Goal: Transaction & Acquisition: Purchase product/service

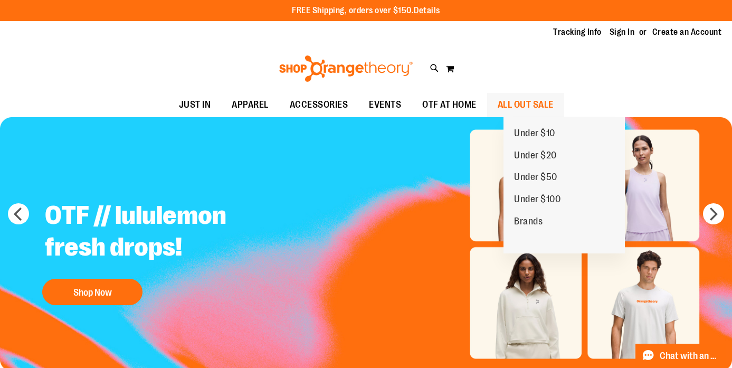
click at [513, 103] on link "ALL OUT SALE" at bounding box center [525, 105] width 77 height 24
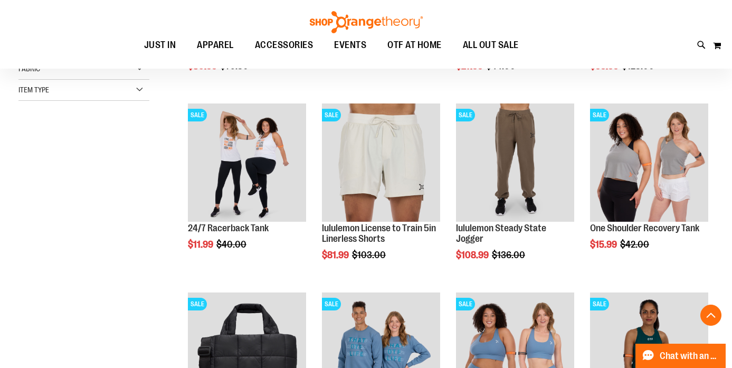
scroll to position [303, 0]
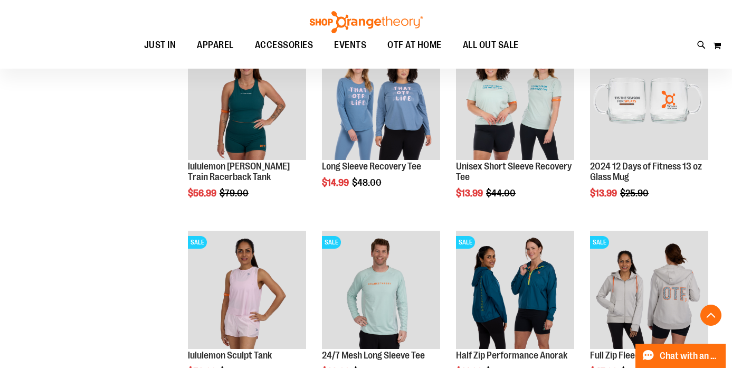
scroll to position [741, 0]
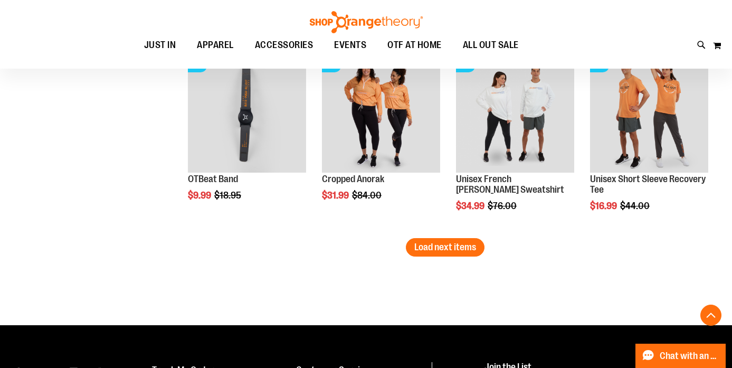
scroll to position [1672, 0]
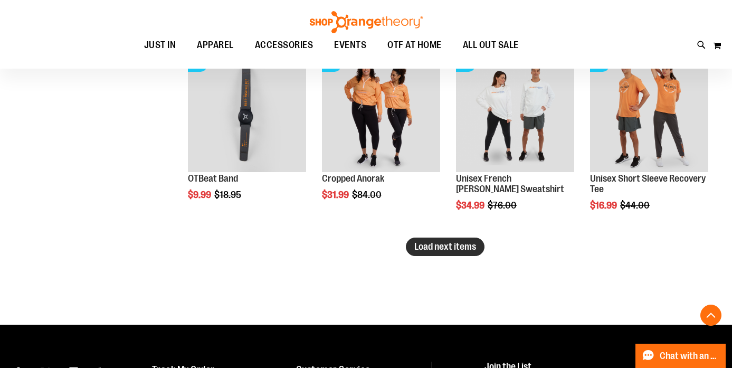
click at [437, 247] on span "Load next items" at bounding box center [445, 246] width 62 height 11
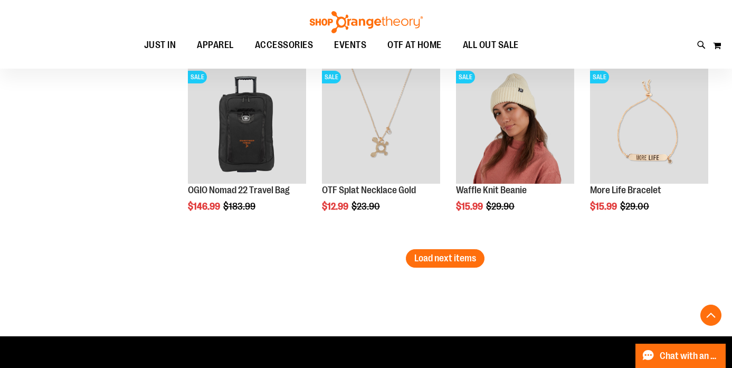
scroll to position [2226, 0]
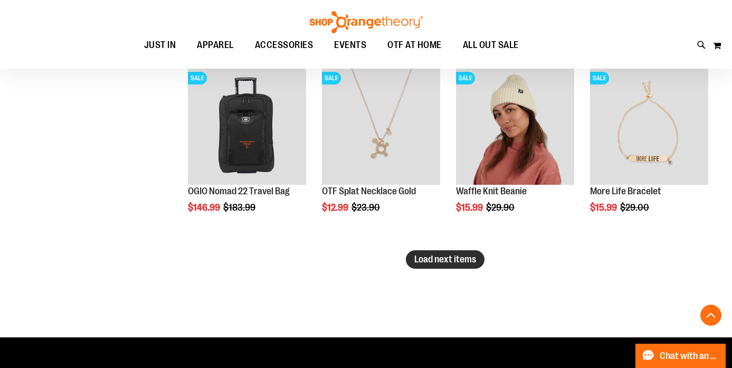
click at [447, 264] on span "Load next items" at bounding box center [445, 259] width 62 height 11
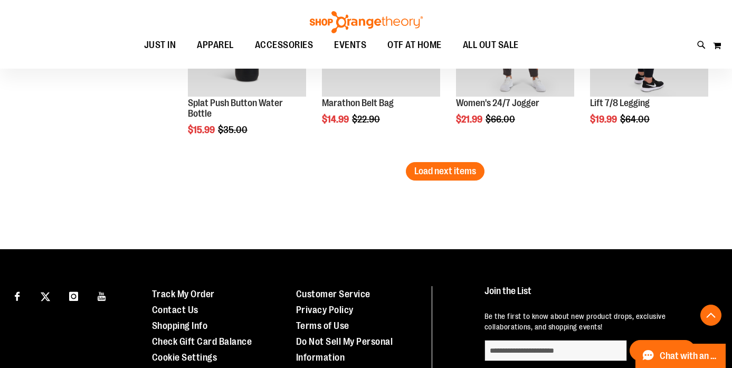
scroll to position [2882, 0]
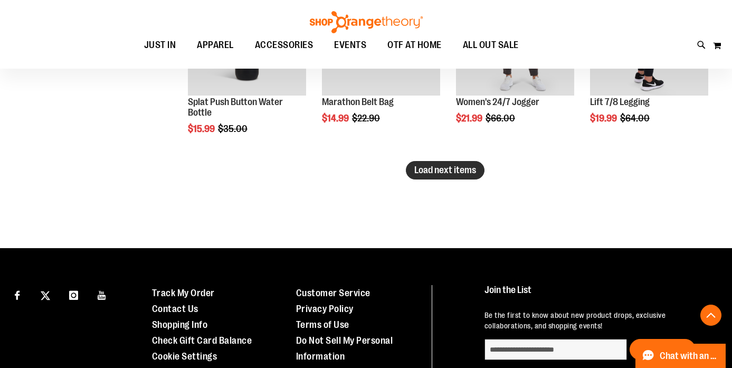
click at [473, 171] on span "Load next items" at bounding box center [445, 170] width 62 height 11
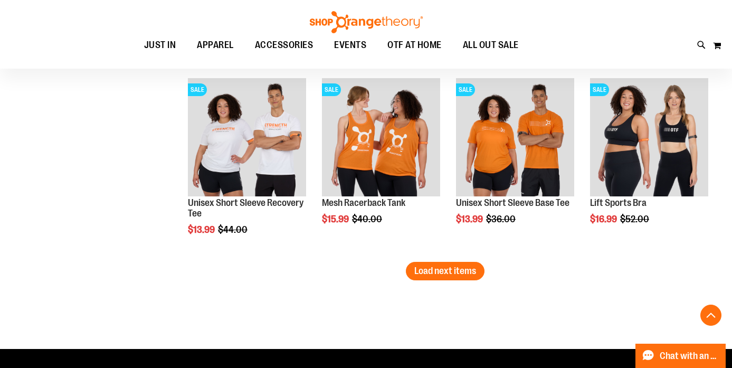
scroll to position [3362, 0]
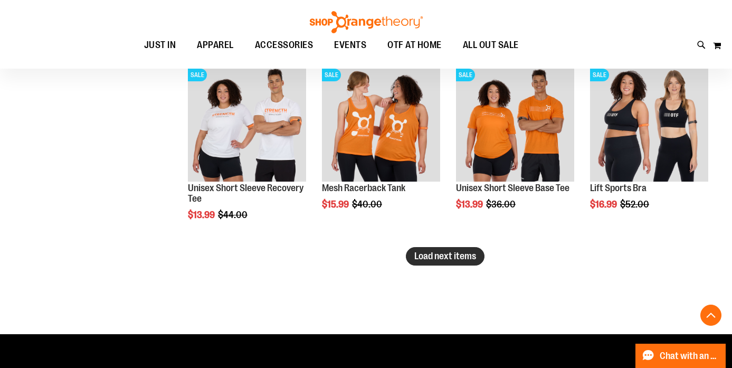
click at [447, 257] on span "Load next items" at bounding box center [445, 256] width 62 height 11
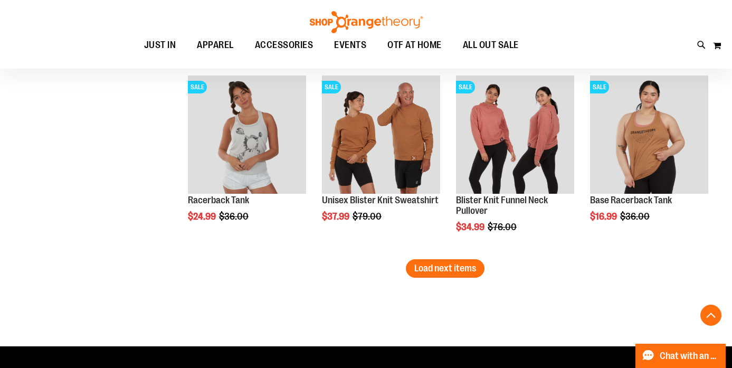
scroll to position [3920, 0]
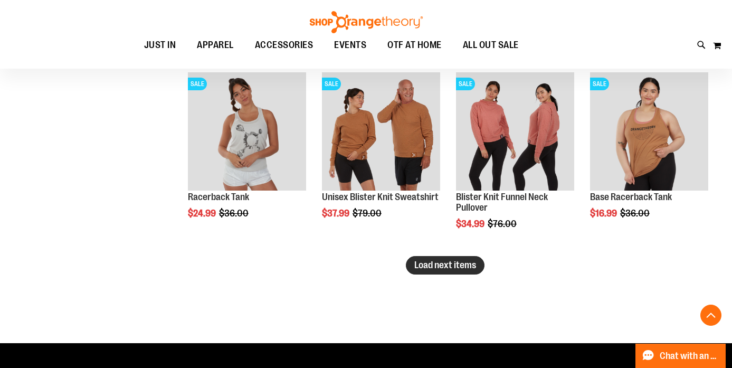
click at [444, 261] on span "Load next items" at bounding box center [445, 265] width 62 height 11
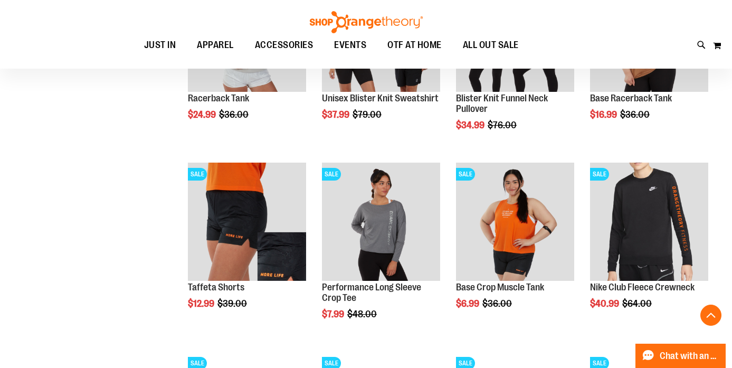
scroll to position [4021, 0]
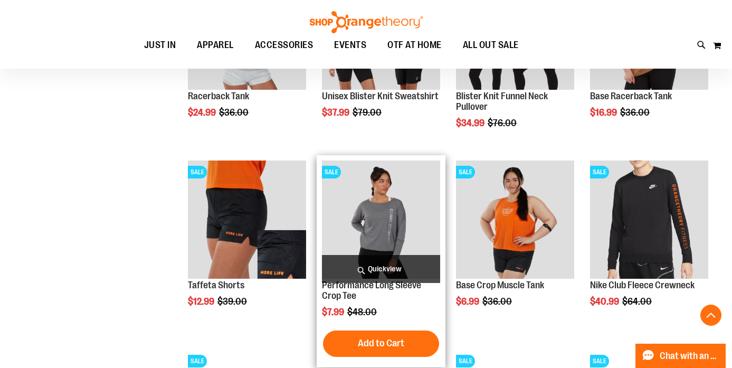
click at [403, 265] on span "Quickview" at bounding box center [381, 269] width 118 height 28
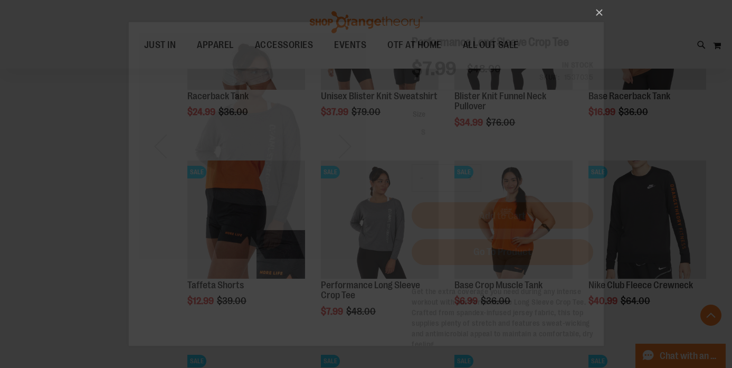
scroll to position [0, 0]
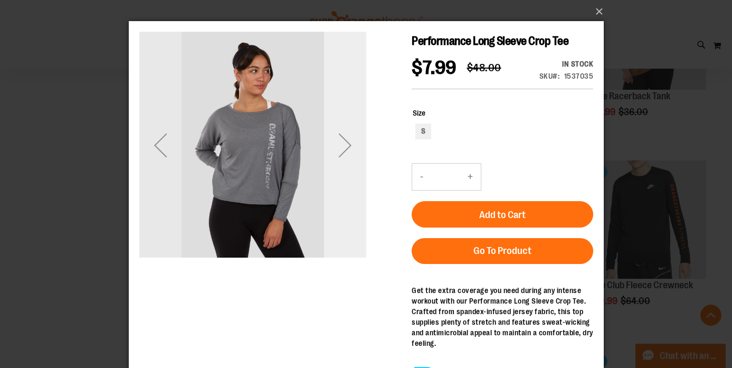
click at [354, 139] on div "Next" at bounding box center [344, 145] width 42 height 42
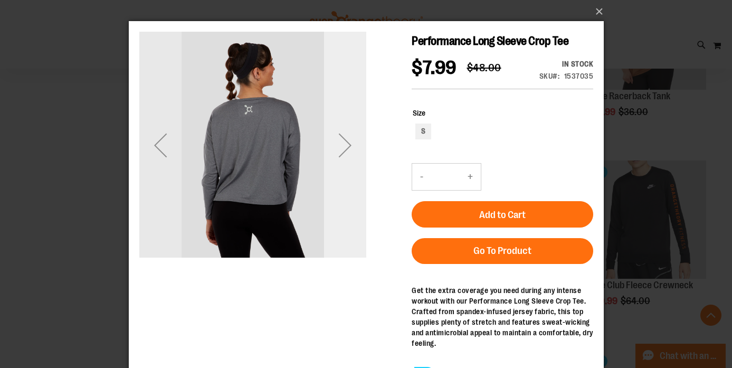
click at [354, 139] on div "Next" at bounding box center [344, 145] width 42 height 42
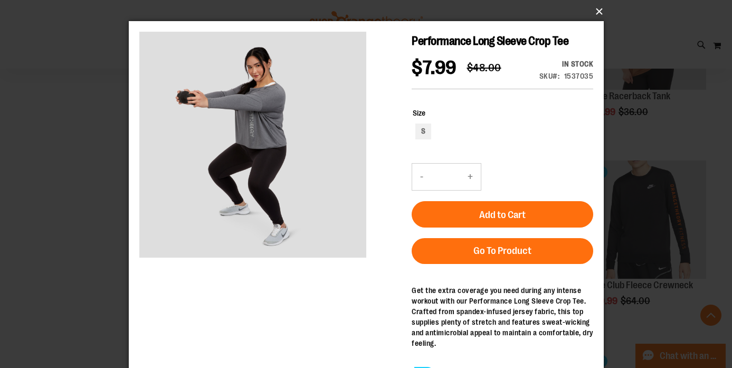
click at [597, 13] on button "×" at bounding box center [369, 11] width 475 height 23
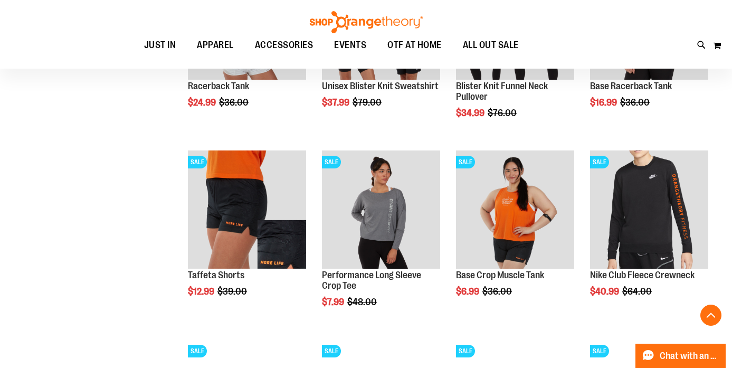
scroll to position [4034, 0]
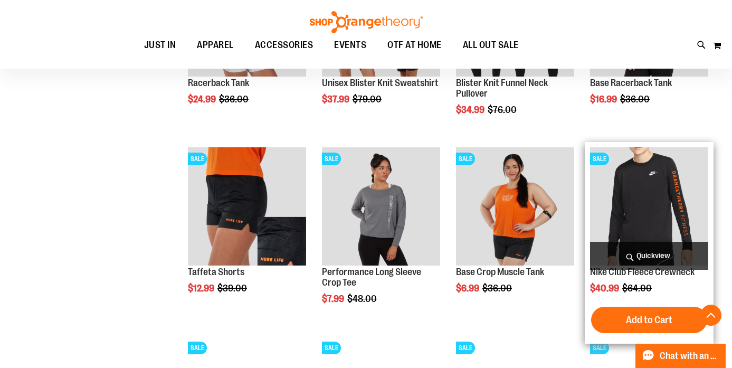
click at [655, 255] on span "Quickview" at bounding box center [649, 256] width 118 height 28
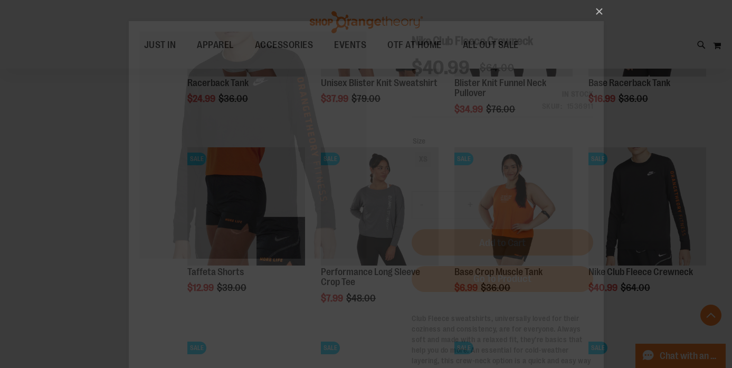
scroll to position [0, 0]
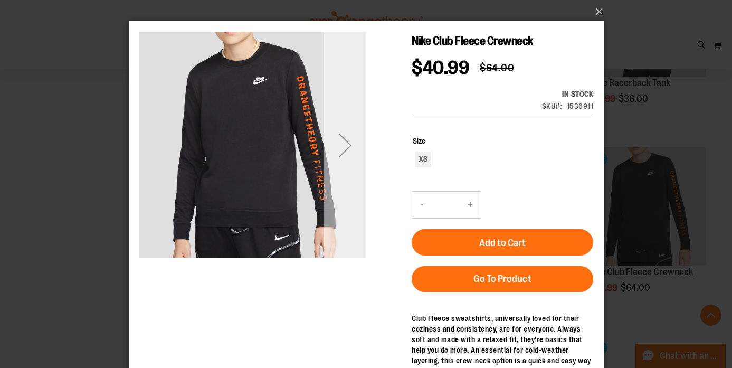
click at [339, 166] on div "Next" at bounding box center [344, 145] width 42 height 227
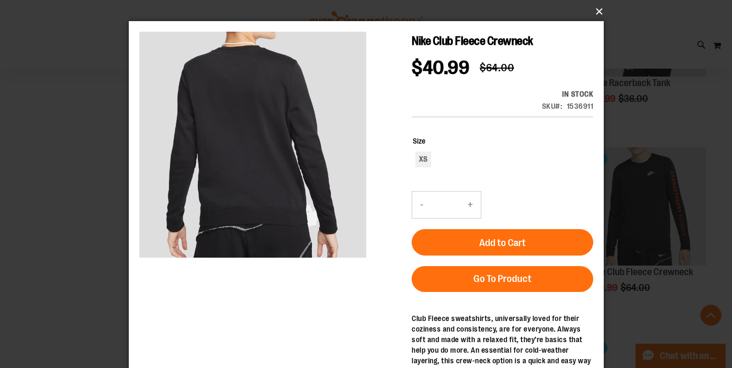
click at [597, 12] on button "×" at bounding box center [369, 11] width 475 height 23
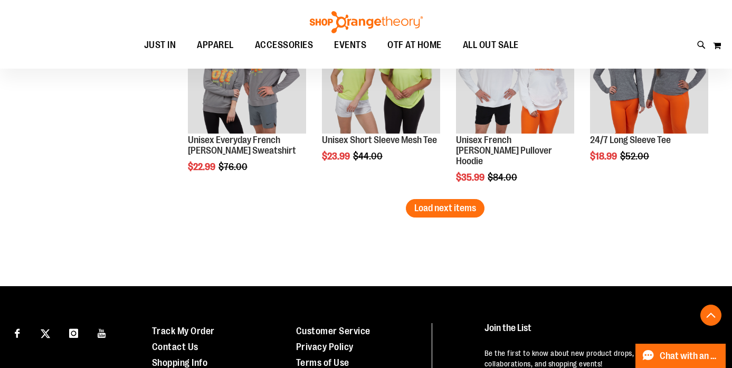
scroll to position [4591, 0]
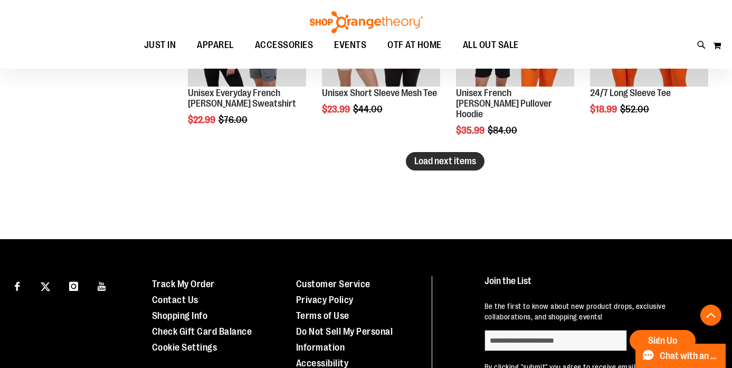
click at [455, 158] on span "Load next items" at bounding box center [445, 161] width 62 height 11
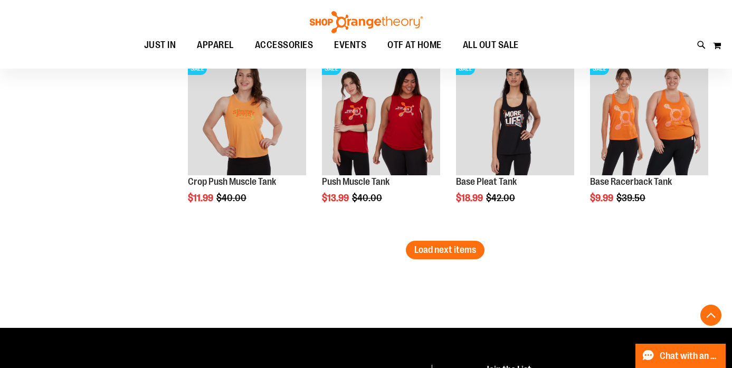
scroll to position [5103, 0]
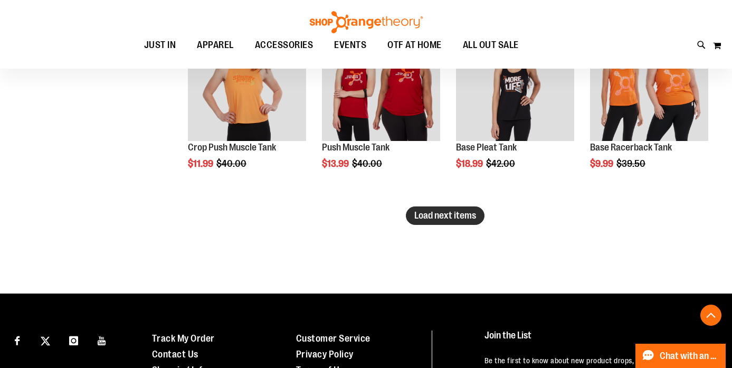
click at [451, 216] on span "Load next items" at bounding box center [445, 215] width 62 height 11
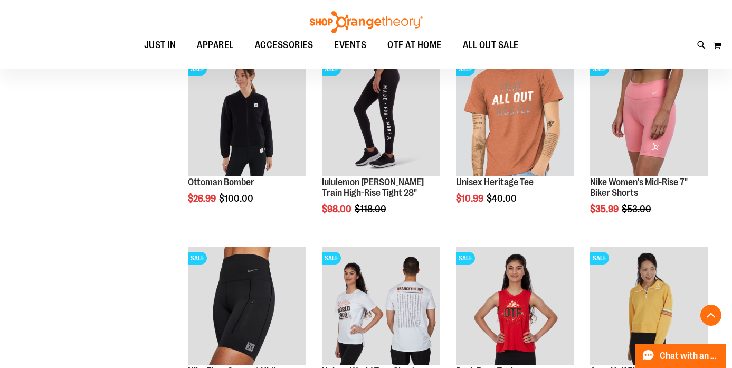
scroll to position [5256, 0]
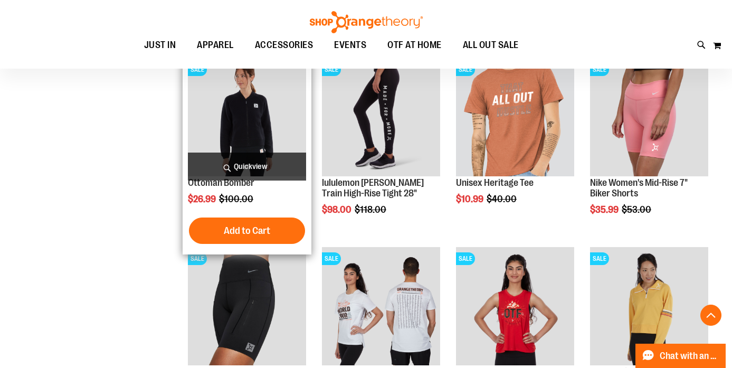
click at [230, 165] on span "Quickview" at bounding box center [247, 166] width 118 height 28
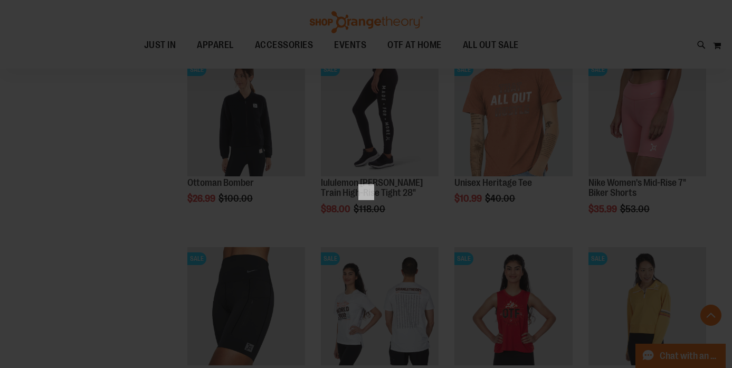
scroll to position [0, 0]
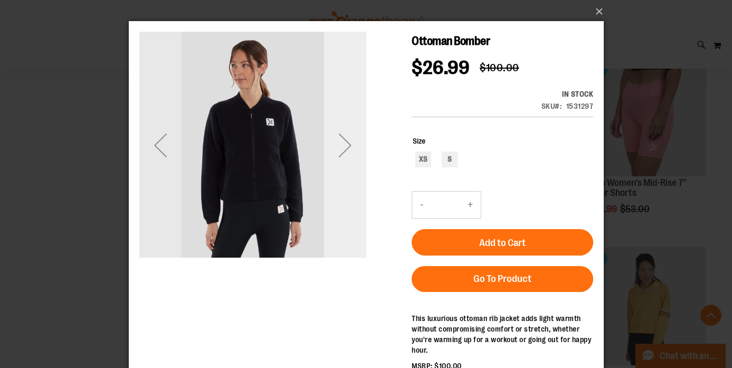
click at [350, 151] on div "Next" at bounding box center [344, 145] width 42 height 42
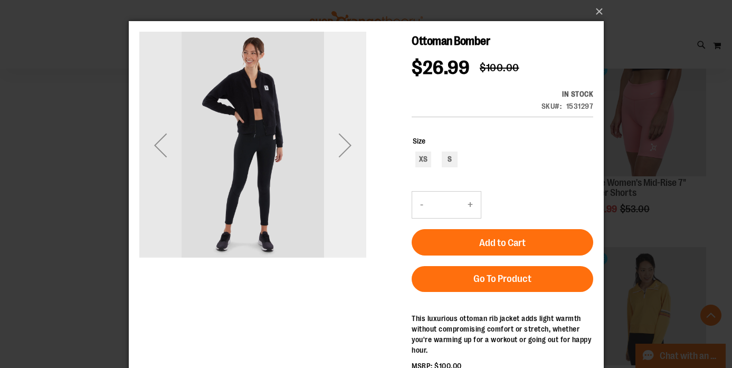
click at [349, 151] on div "Next" at bounding box center [344, 145] width 42 height 42
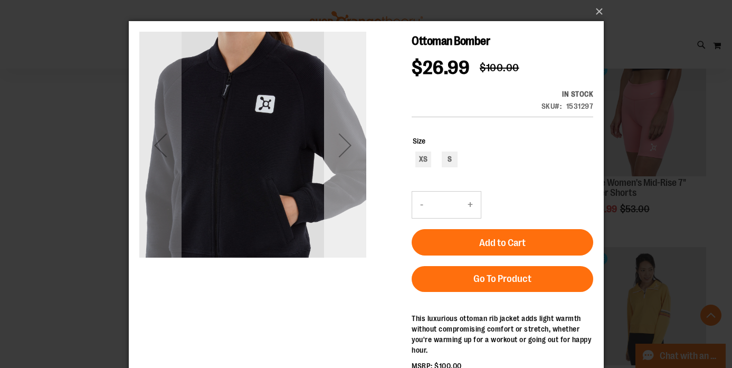
click at [349, 151] on div "Next" at bounding box center [344, 145] width 42 height 42
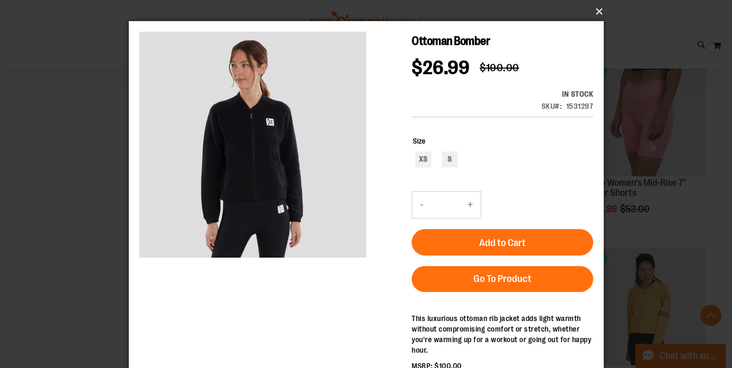
click at [599, 9] on button "×" at bounding box center [369, 11] width 475 height 23
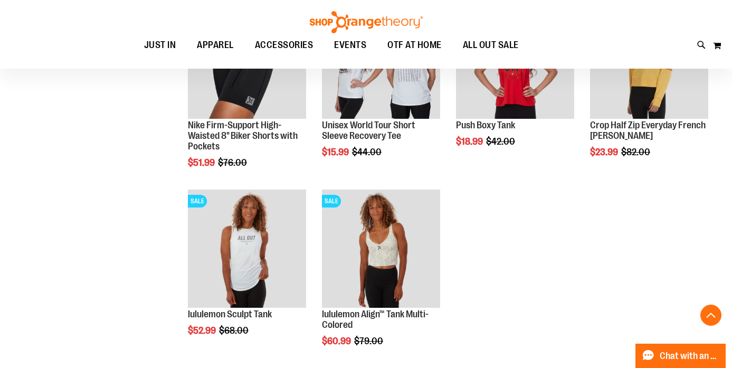
scroll to position [5507, 0]
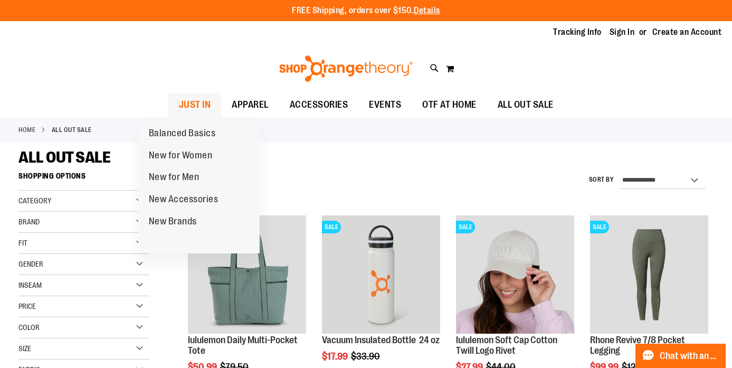
click at [179, 110] on span "JUST IN" at bounding box center [195, 105] width 32 height 24
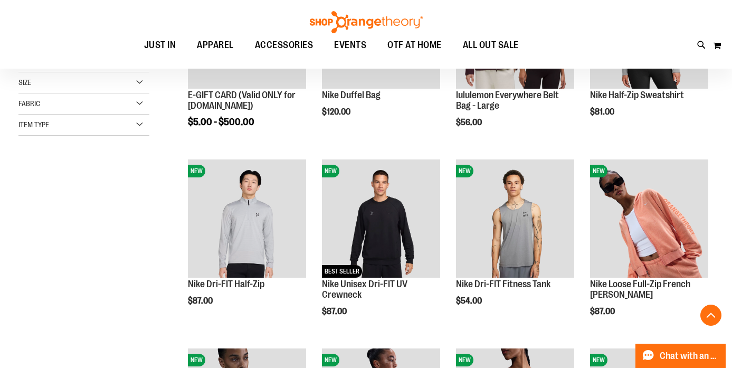
scroll to position [245, 0]
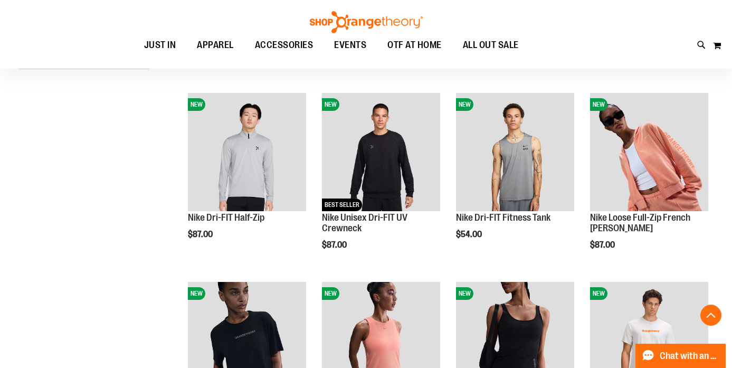
scroll to position [311, 0]
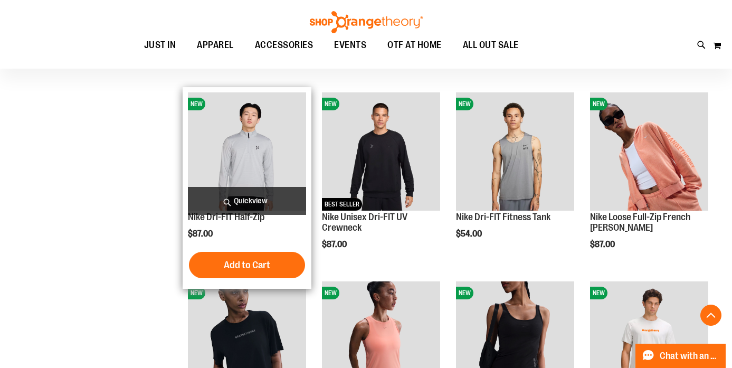
click at [233, 202] on span "Quickview" at bounding box center [247, 201] width 118 height 28
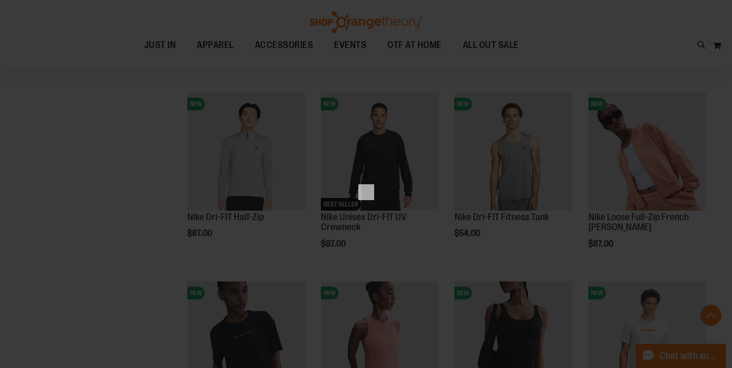
scroll to position [0, 0]
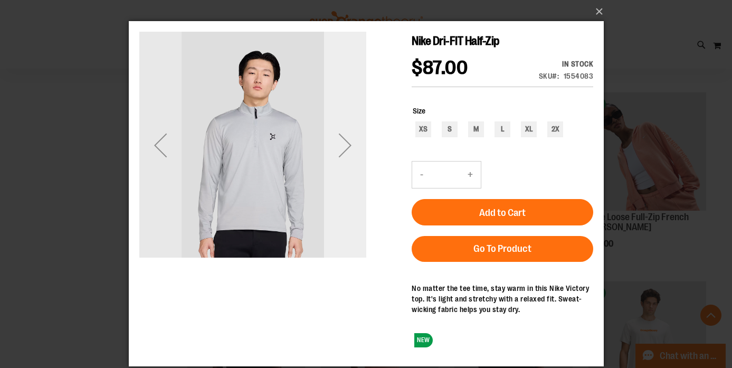
click at [352, 151] on div "Next" at bounding box center [344, 145] width 42 height 42
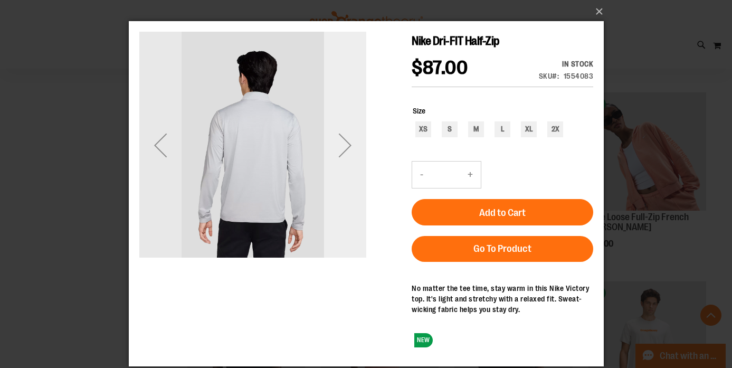
click at [352, 151] on div "Next" at bounding box center [344, 145] width 42 height 42
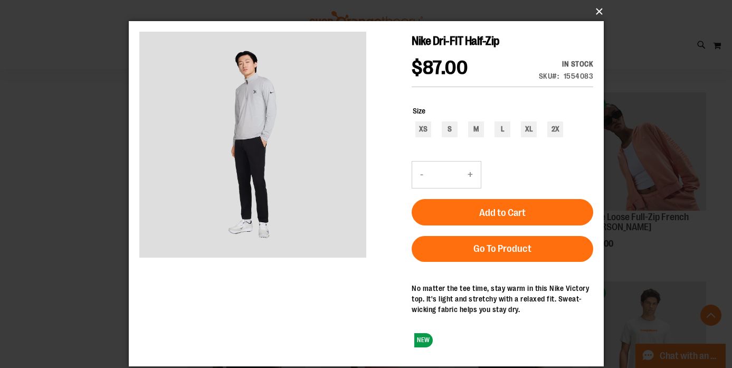
click at [600, 11] on button "×" at bounding box center [369, 11] width 475 height 23
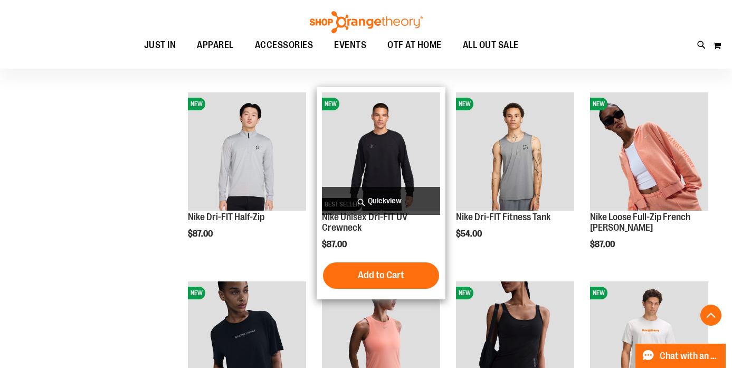
click at [405, 195] on span "Quickview" at bounding box center [381, 201] width 118 height 28
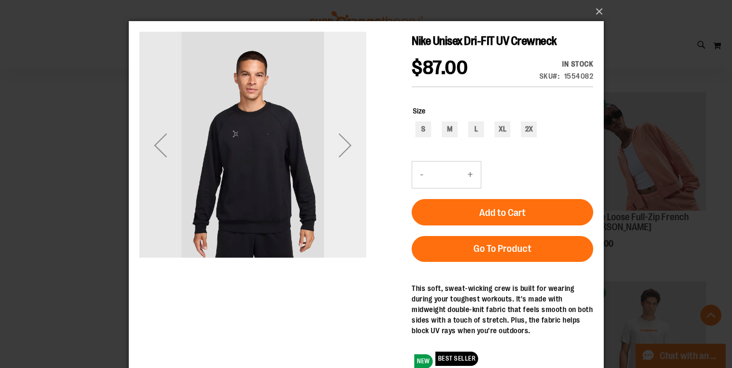
click at [359, 195] on div "Next" at bounding box center [344, 145] width 42 height 227
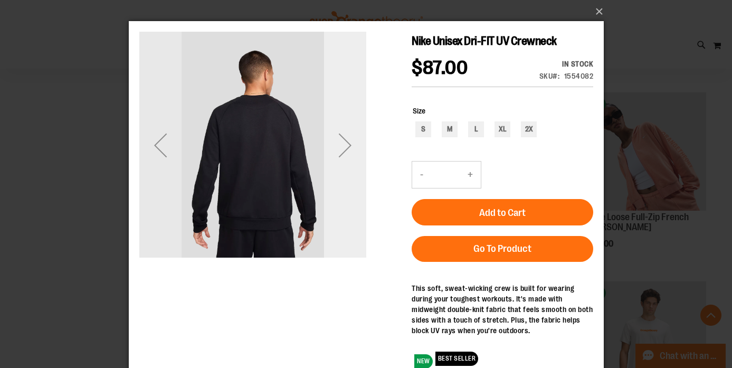
click at [359, 195] on div "Next" at bounding box center [344, 145] width 42 height 227
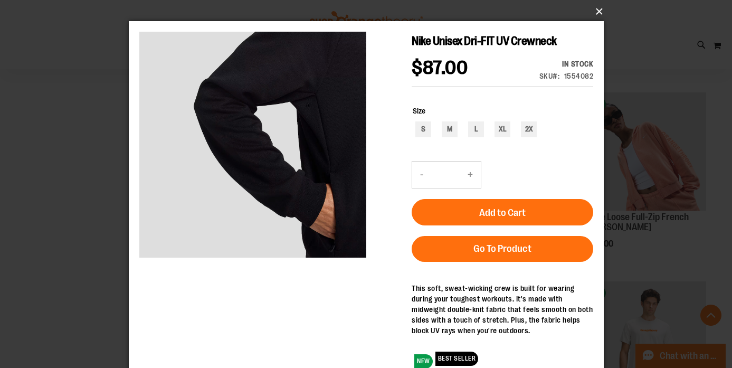
click at [595, 15] on button "×" at bounding box center [369, 11] width 475 height 23
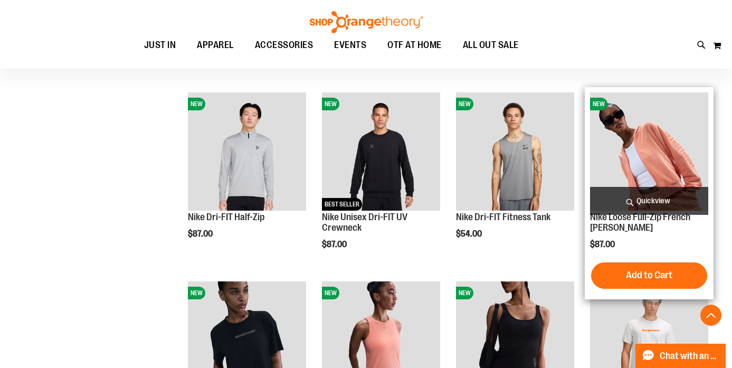
click at [630, 196] on span "Quickview" at bounding box center [649, 201] width 118 height 28
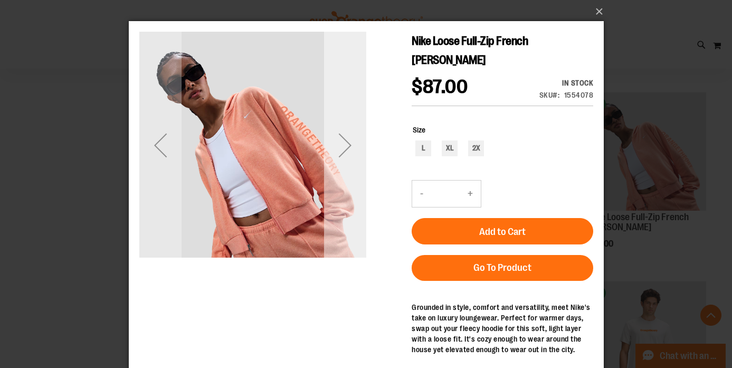
click at [350, 135] on div "Next" at bounding box center [344, 145] width 42 height 42
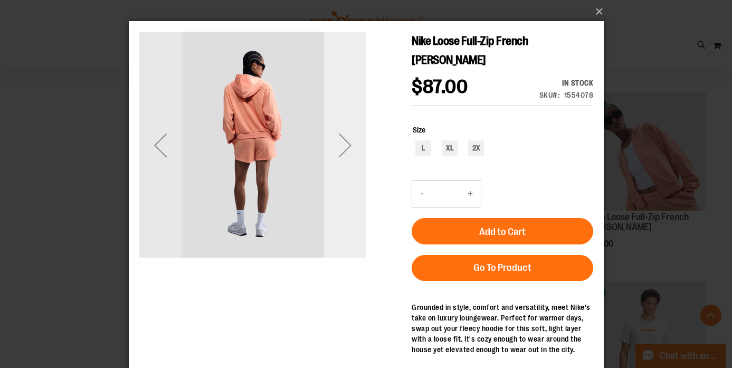
click at [350, 135] on div "Next" at bounding box center [344, 145] width 42 height 42
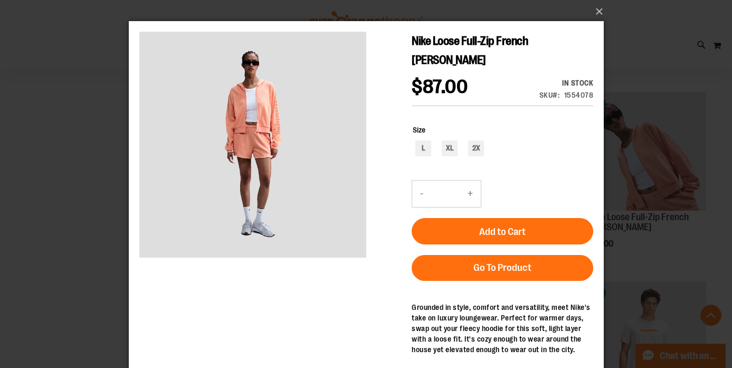
click at [424, 156] on div "L XL 2X" at bounding box center [502, 149] width 180 height 18
click at [424, 151] on div "L" at bounding box center [423, 148] width 16 height 16
type input "***"
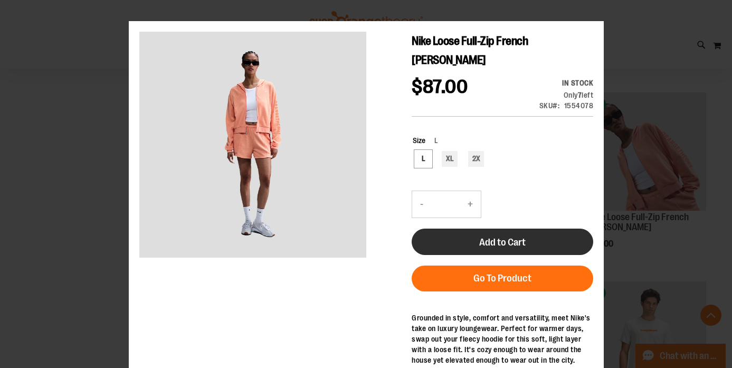
click at [471, 239] on button "Add to Cart" at bounding box center [501, 241] width 181 height 26
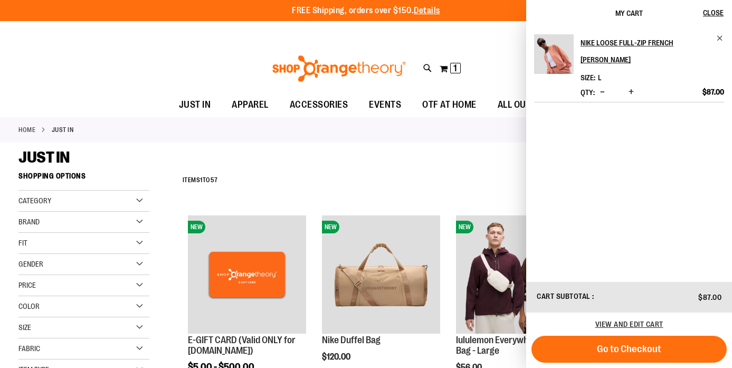
click at [494, 177] on div "**********" at bounding box center [445, 180] width 536 height 27
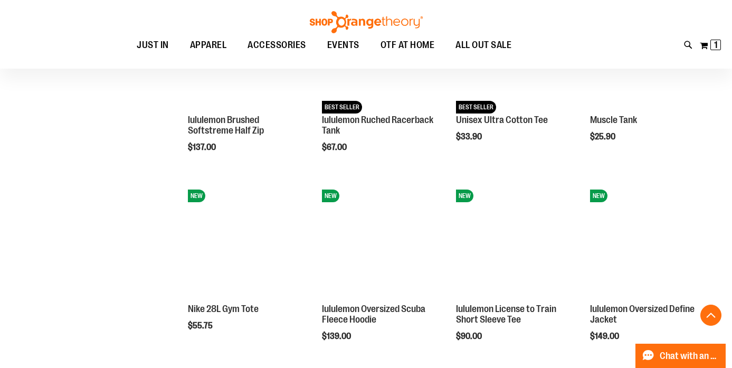
scroll to position [787, 0]
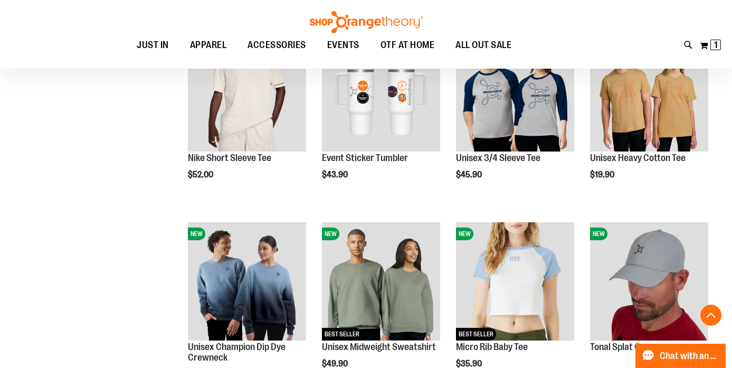
scroll to position [1613, 0]
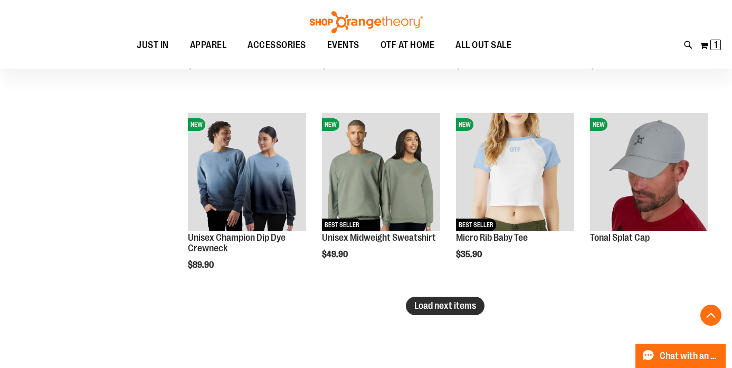
click at [442, 311] on button "Load next items" at bounding box center [445, 306] width 79 height 18
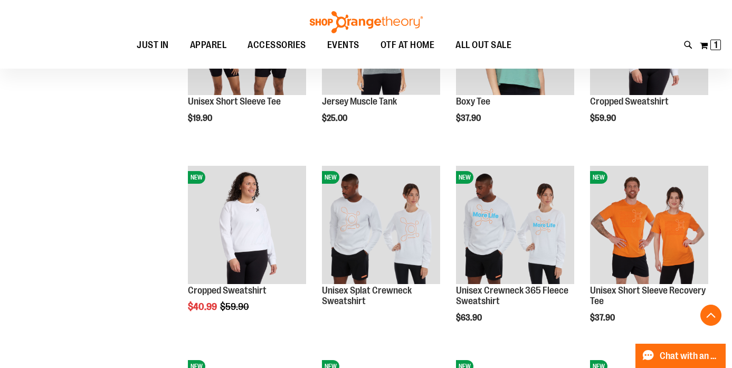
scroll to position [1942, 0]
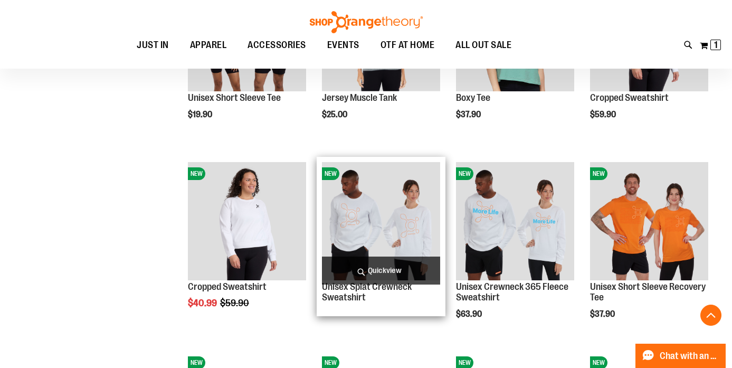
click at [397, 274] on span "Quickview" at bounding box center [381, 270] width 118 height 28
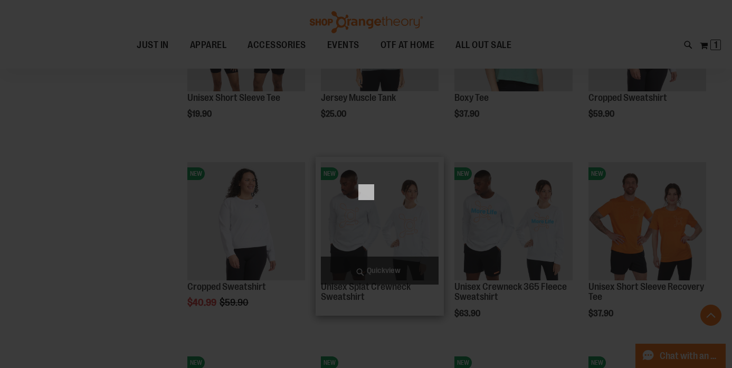
scroll to position [0, 0]
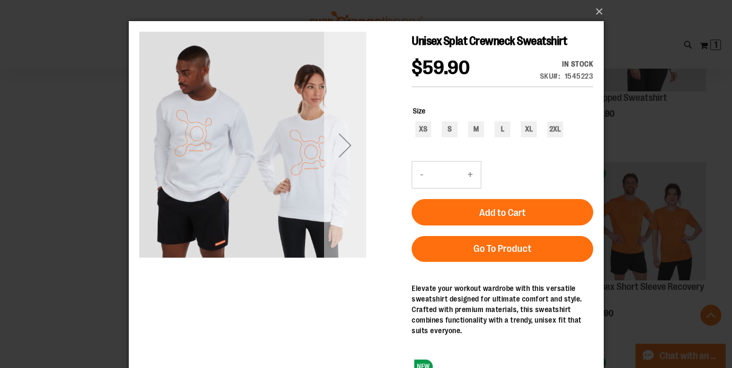
click at [344, 232] on div "Next" at bounding box center [344, 145] width 42 height 227
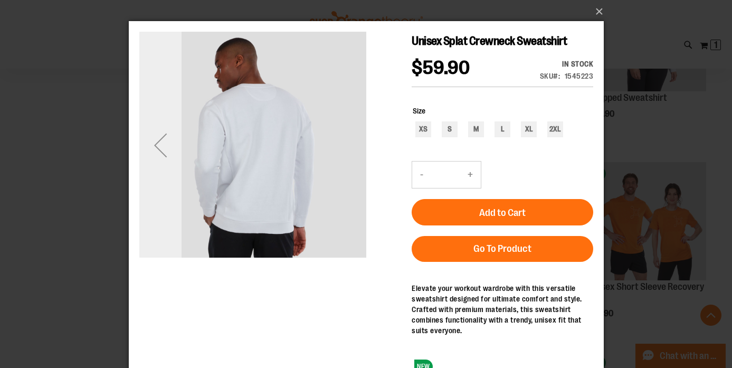
click at [154, 205] on div "Previous" at bounding box center [160, 145] width 42 height 227
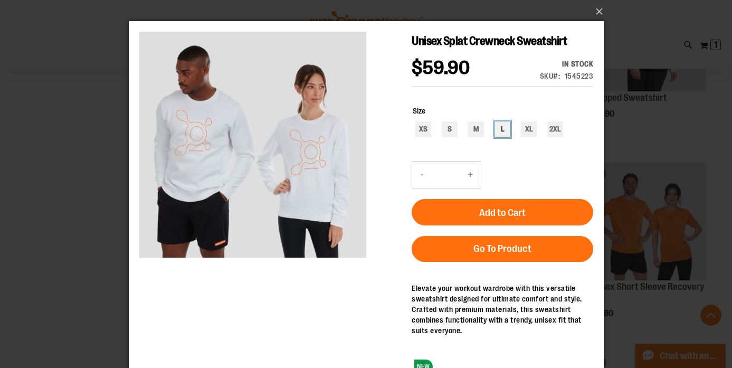
click at [501, 131] on div "L" at bounding box center [502, 129] width 16 height 16
type input "***"
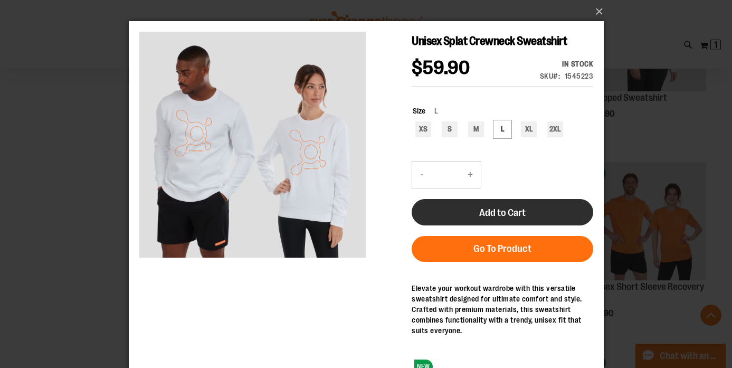
click at [501, 209] on span "Add to Cart" at bounding box center [502, 213] width 46 height 12
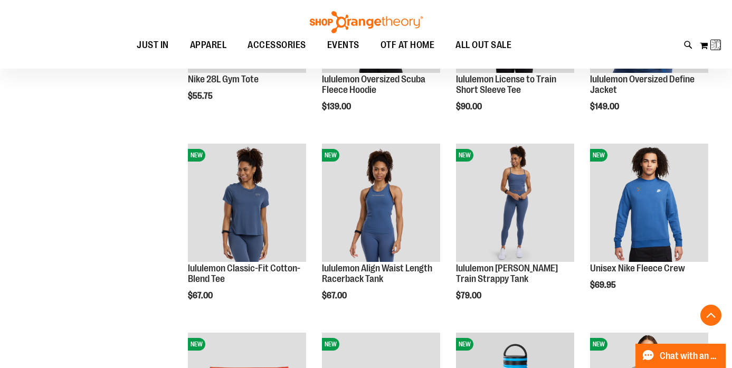
scroll to position [188, 0]
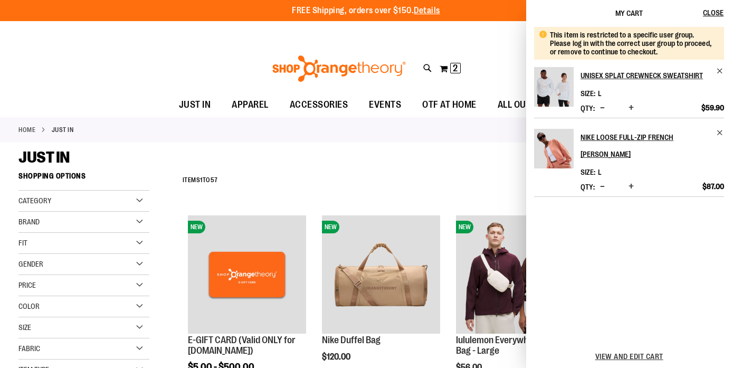
click at [495, 185] on div "**********" at bounding box center [445, 180] width 536 height 27
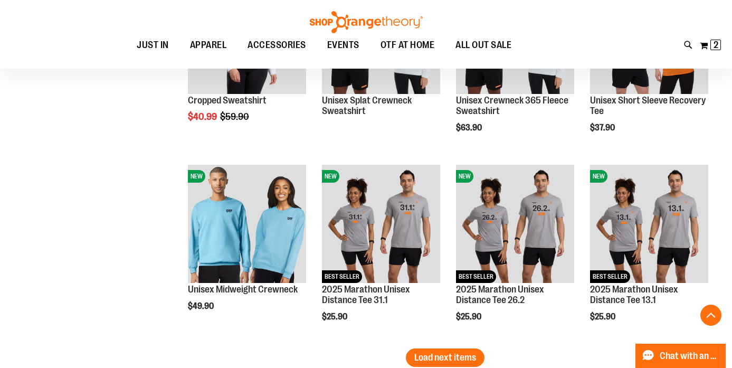
scroll to position [2153, 0]
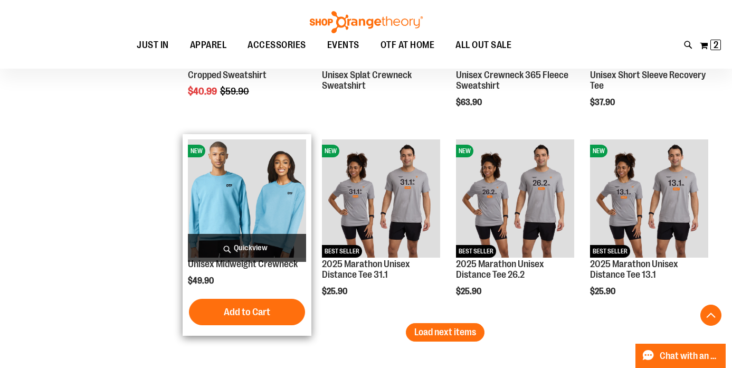
click at [274, 249] on span "Quickview" at bounding box center [247, 248] width 118 height 28
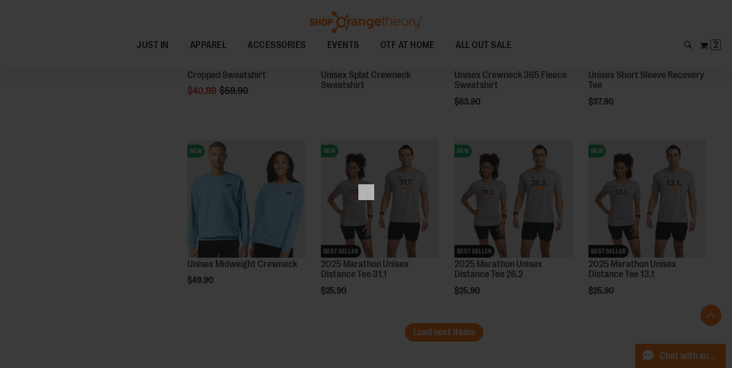
scroll to position [0, 0]
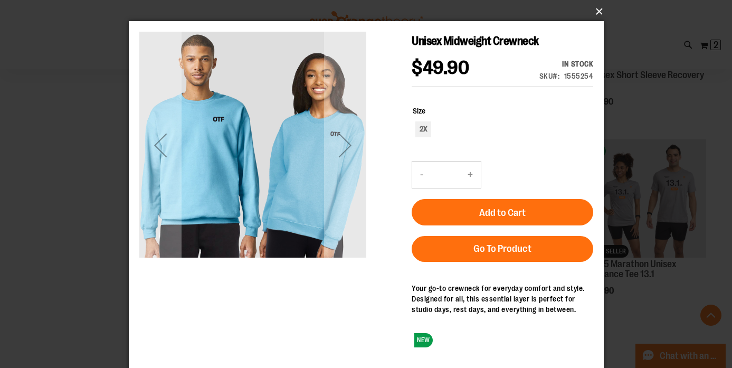
click at [598, 13] on button "×" at bounding box center [369, 11] width 475 height 23
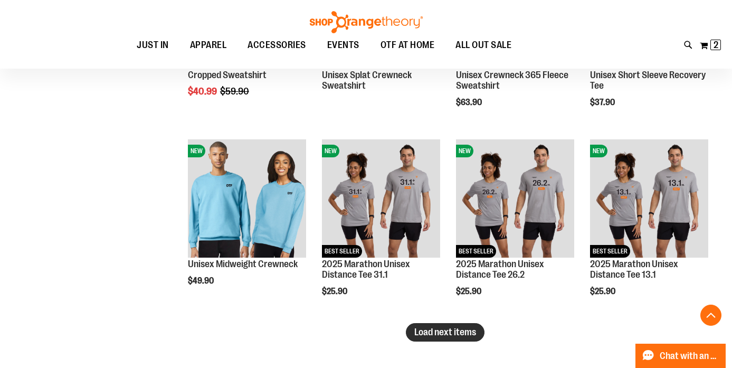
click at [455, 333] on span "Load next items" at bounding box center [445, 332] width 62 height 11
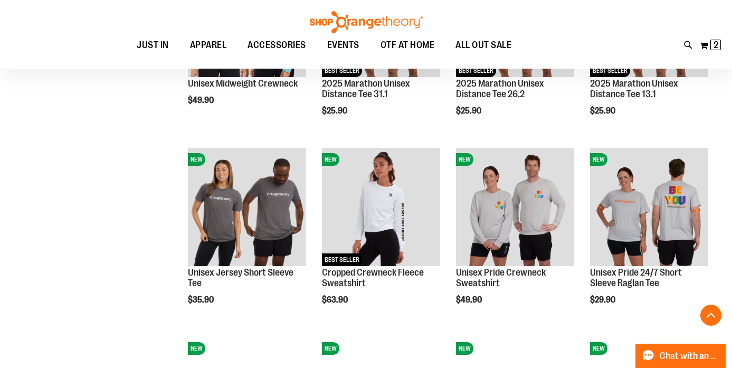
scroll to position [2331, 0]
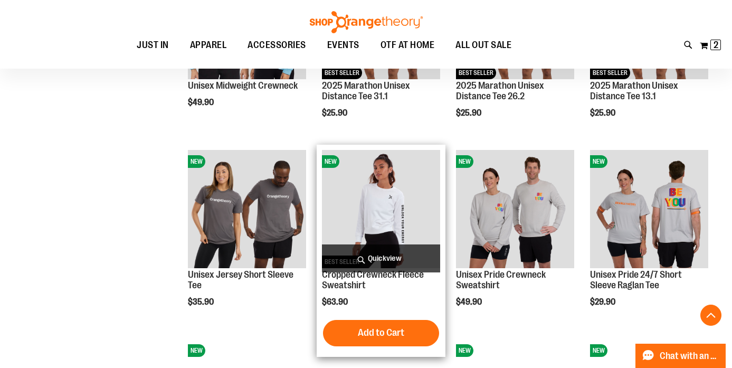
click at [424, 255] on span "Quickview" at bounding box center [381, 258] width 118 height 28
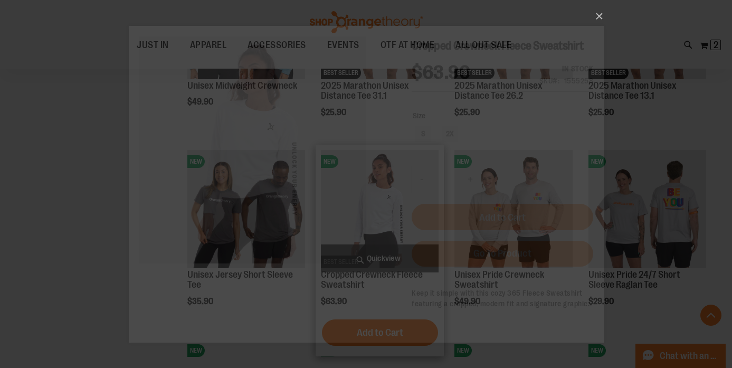
scroll to position [0, 0]
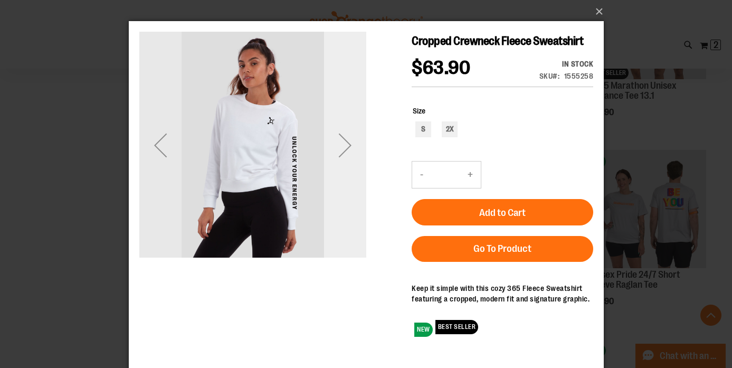
click at [355, 198] on div "Next" at bounding box center [344, 145] width 42 height 227
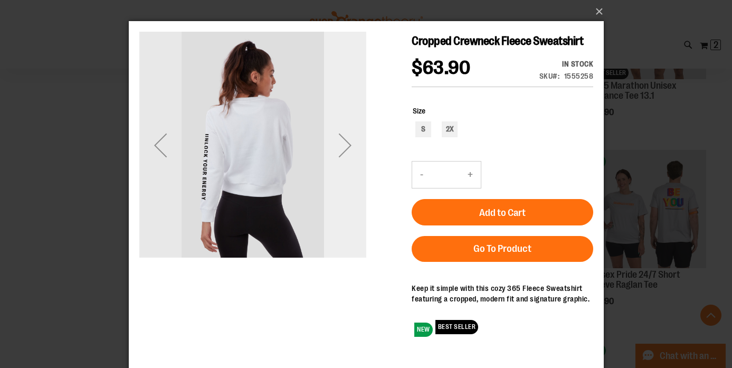
click at [355, 198] on div "Next" at bounding box center [344, 145] width 42 height 227
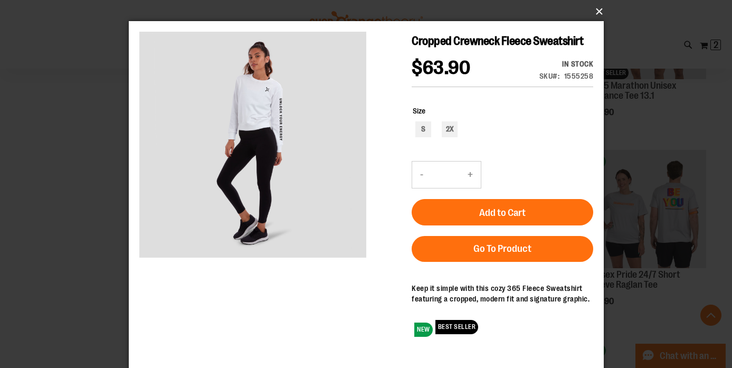
click at [595, 13] on button "×" at bounding box center [369, 11] width 475 height 23
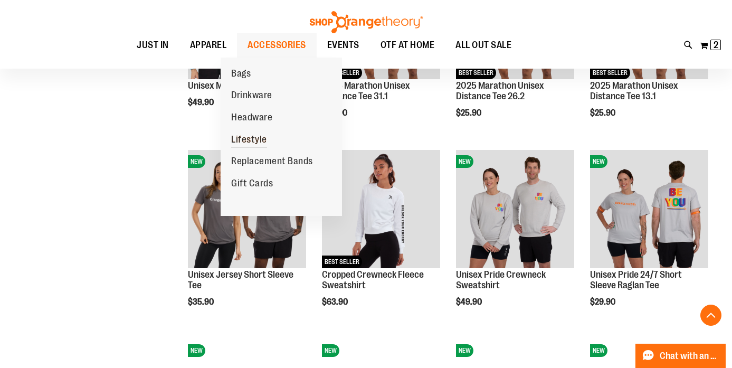
click at [245, 144] on span "Lifestyle" at bounding box center [249, 140] width 36 height 13
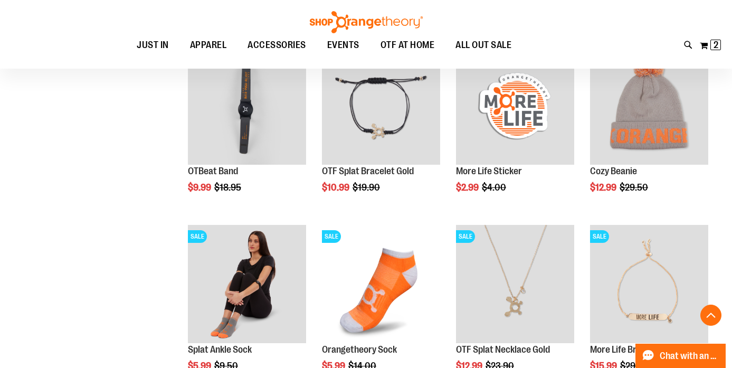
scroll to position [517, 0]
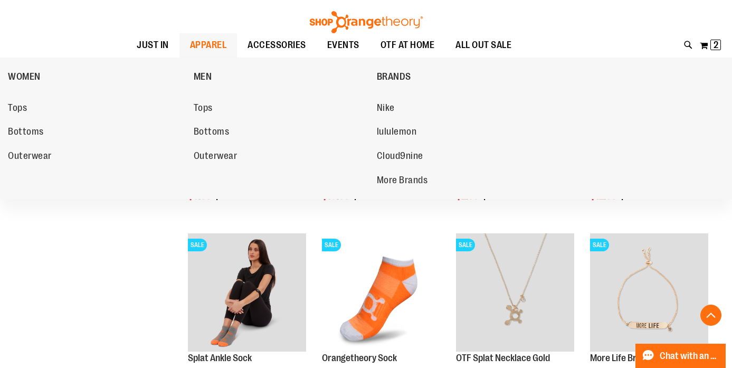
click at [190, 49] on span "APPAREL" at bounding box center [208, 45] width 37 height 24
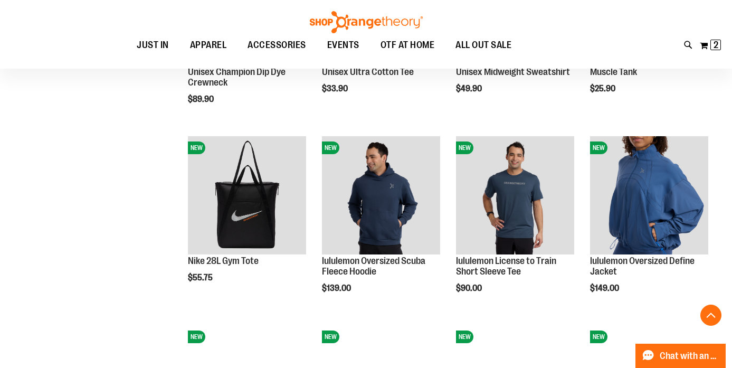
scroll to position [865, 0]
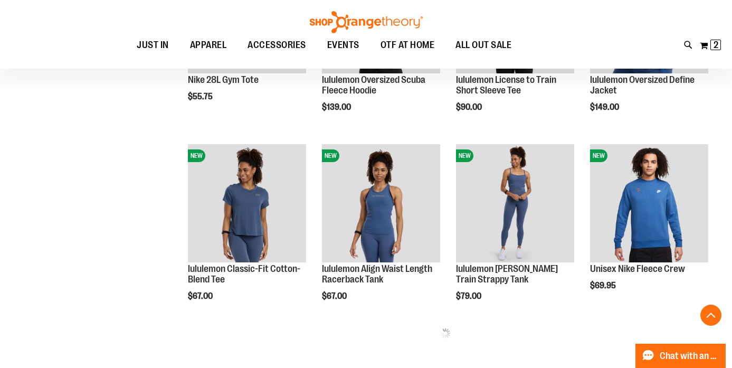
scroll to position [1016, 0]
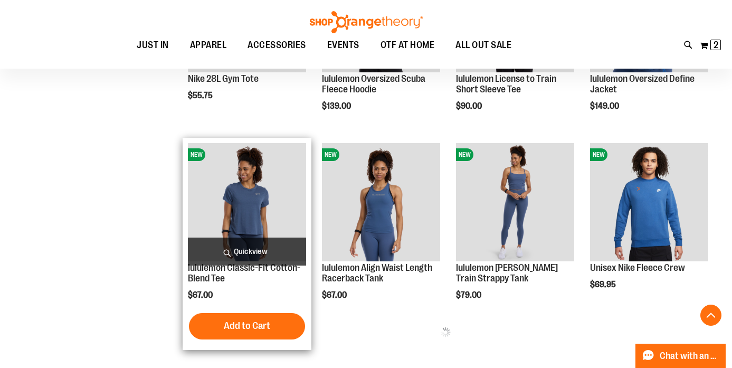
click at [247, 251] on span "Quickview" at bounding box center [247, 251] width 118 height 28
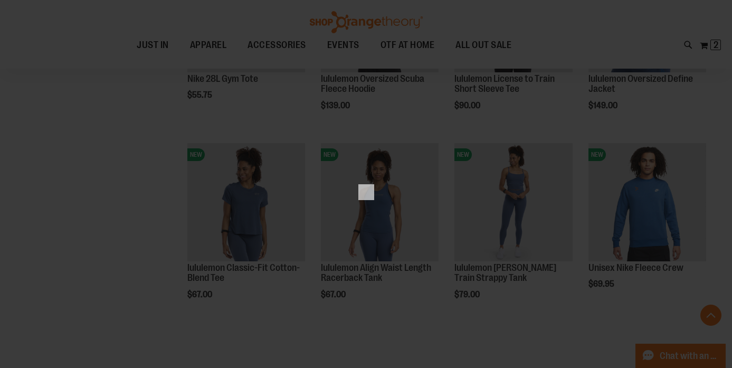
scroll to position [0, 0]
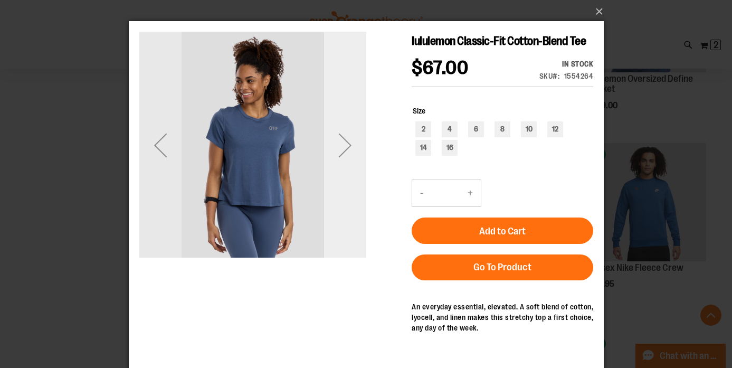
click at [348, 164] on div "Next" at bounding box center [344, 145] width 42 height 42
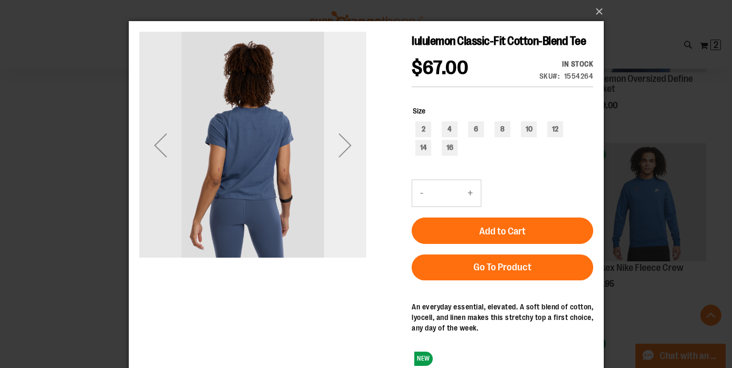
click at [348, 164] on div "Next" at bounding box center [344, 145] width 42 height 42
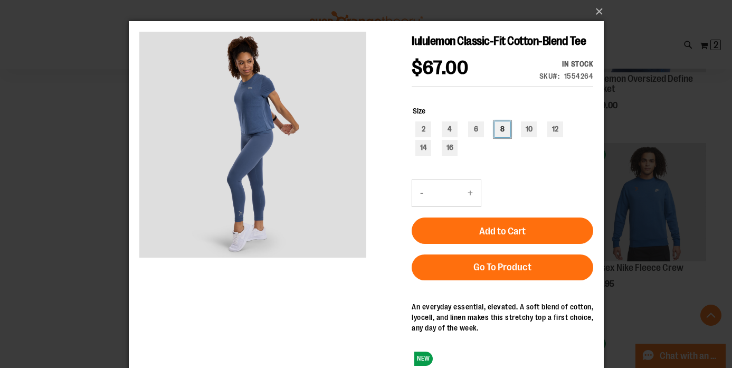
click at [503, 137] on div "8" at bounding box center [502, 129] width 16 height 16
type input "***"
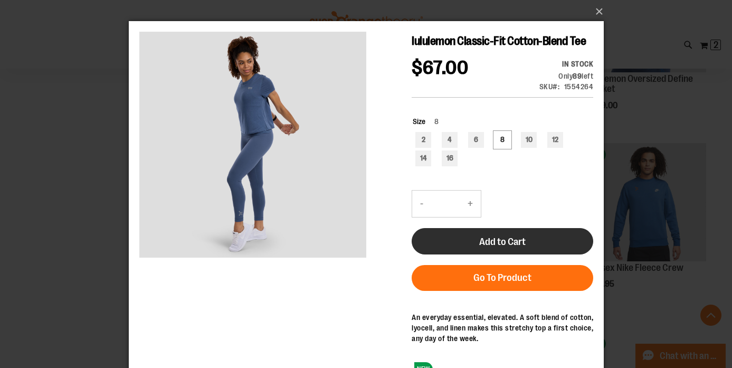
click at [489, 247] on span "Add to Cart" at bounding box center [502, 242] width 46 height 12
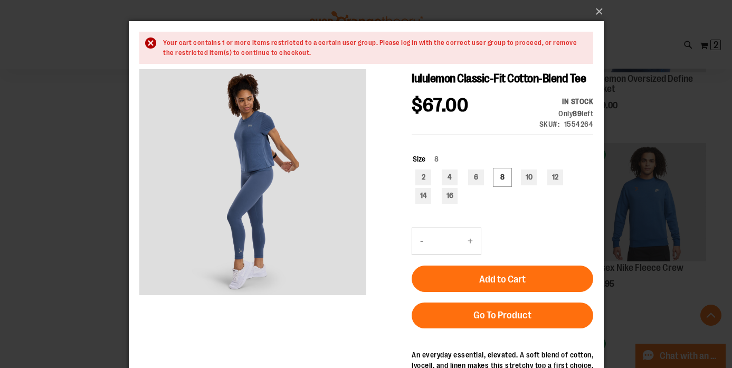
click at [539, 42] on div "Your cart contains 1 or more items restricted to a certain user group. Please l…" at bounding box center [371, 48] width 419 height 20
click at [598, 12] on button "×" at bounding box center [369, 11] width 475 height 23
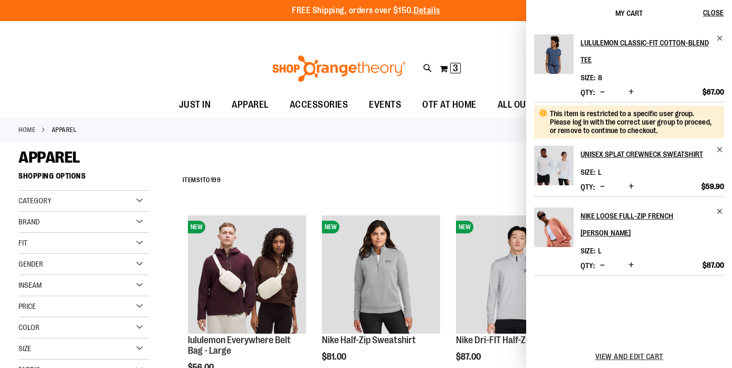
click at [498, 137] on div "Home APPAREL" at bounding box center [366, 129] width 732 height 25
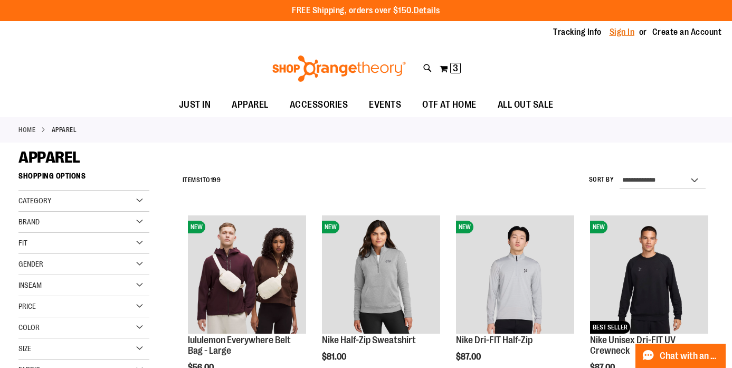
click at [622, 33] on link "Sign In" at bounding box center [621, 32] width 25 height 12
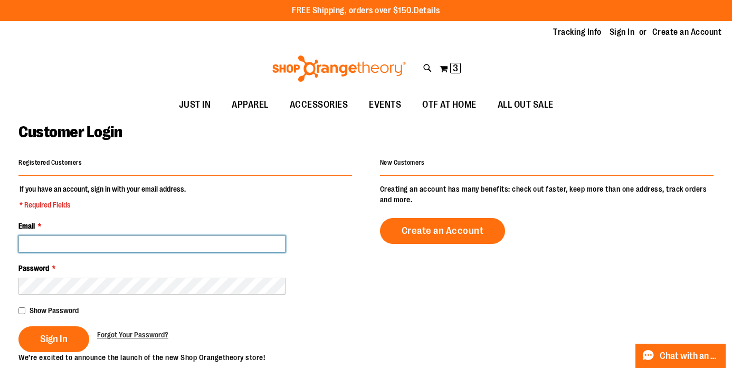
click at [244, 250] on input "Email *" at bounding box center [151, 243] width 267 height 17
type input "**********"
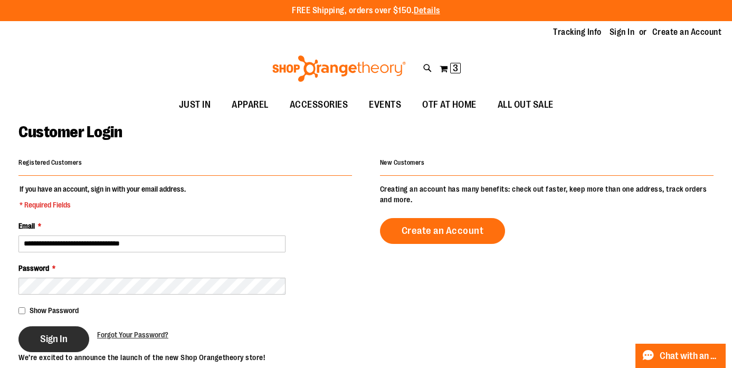
click at [68, 338] on span "Sign In" at bounding box center [53, 339] width 27 height 12
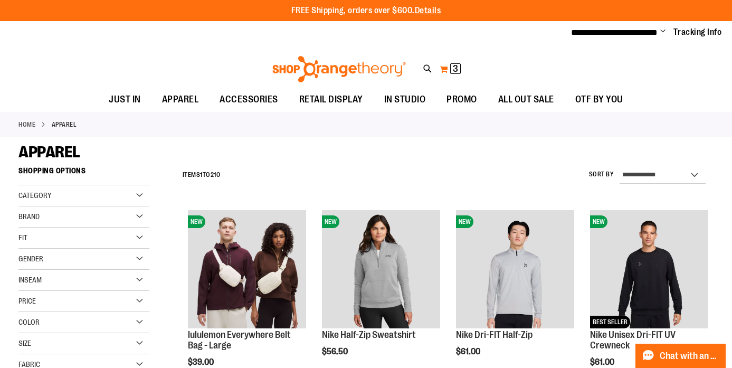
click at [449, 68] on button "My Cart 3 3 items" at bounding box center [450, 69] width 22 height 17
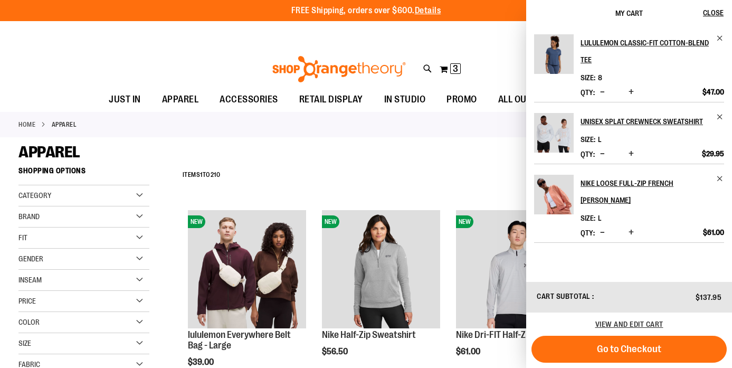
click at [442, 162] on div "**********" at bounding box center [445, 174] width 536 height 27
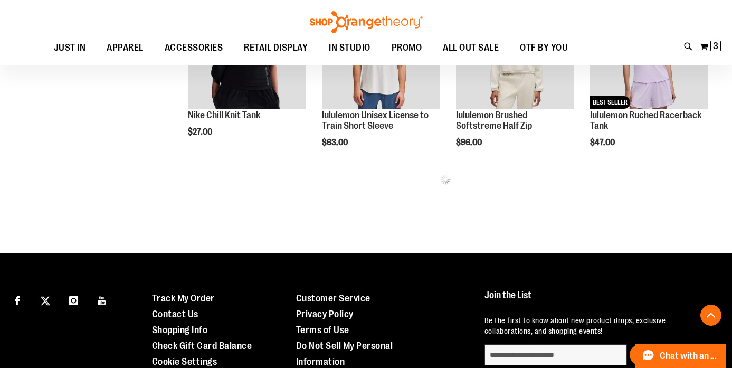
scroll to position [592, 0]
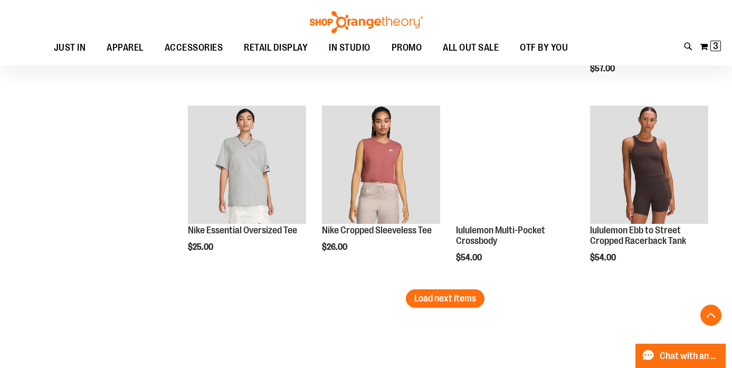
scroll to position [1620, 0]
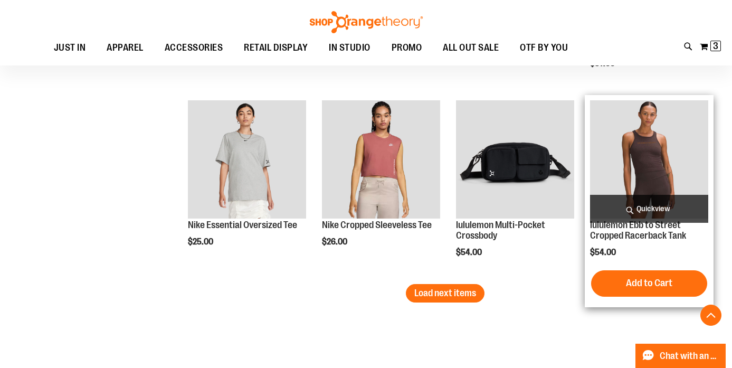
click at [638, 207] on span "Quickview" at bounding box center [649, 209] width 118 height 28
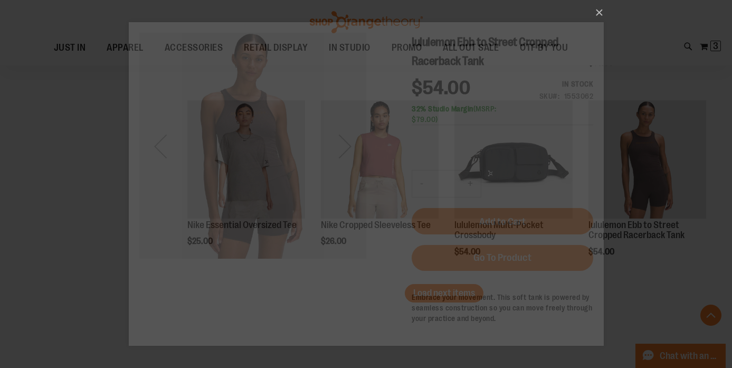
scroll to position [0, 0]
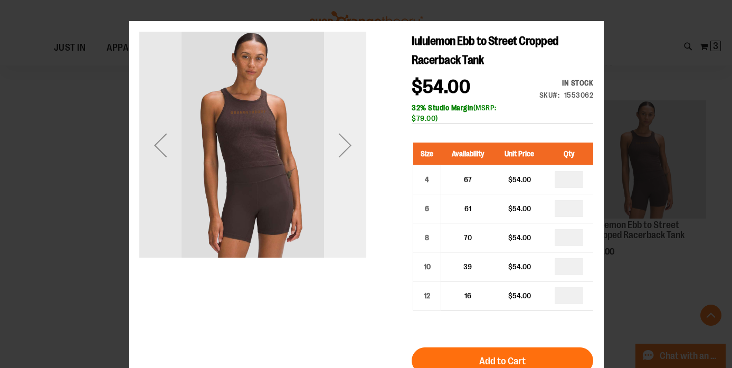
click at [347, 158] on div "Next" at bounding box center [344, 145] width 42 height 42
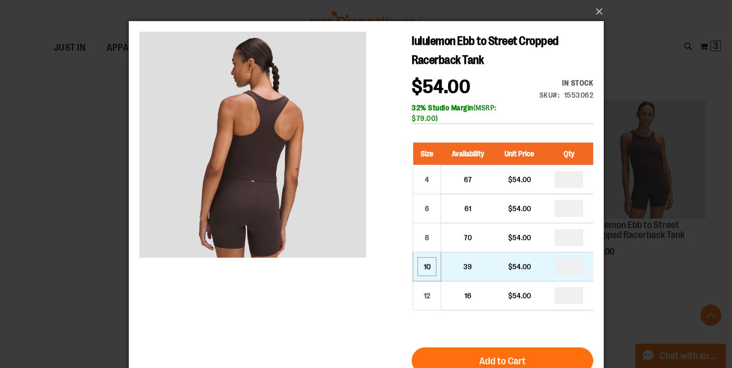
click at [424, 269] on div "10" at bounding box center [426, 267] width 16 height 16
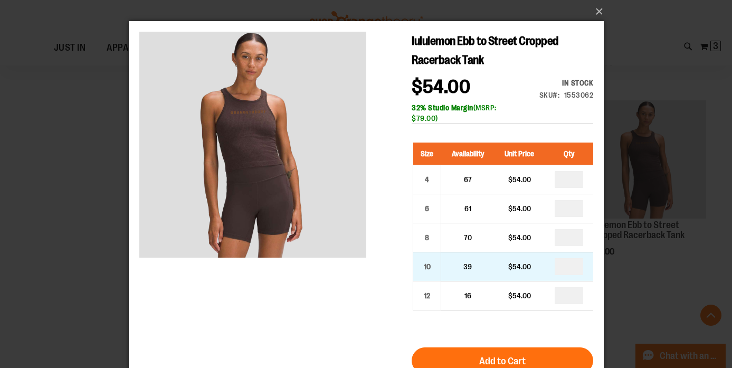
click at [456, 269] on td "39" at bounding box center [467, 266] width 53 height 29
click at [578, 269] on input "number" at bounding box center [568, 266] width 28 height 17
type input "*"
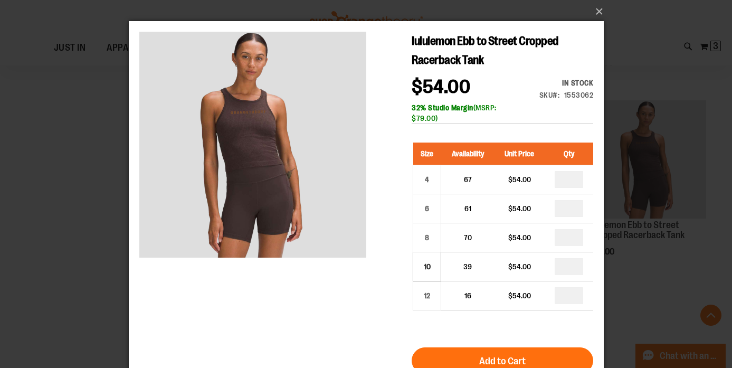
click at [464, 319] on div "Size Availability Unit Price Qty 4 67 $54.00 * 6 61" at bounding box center [501, 234] width 181 height 205
click at [597, 12] on button "×" at bounding box center [369, 11] width 475 height 23
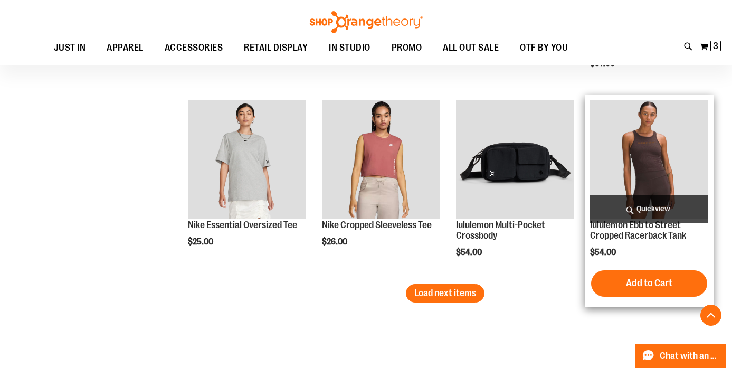
click at [640, 156] on img "product" at bounding box center [649, 159] width 118 height 118
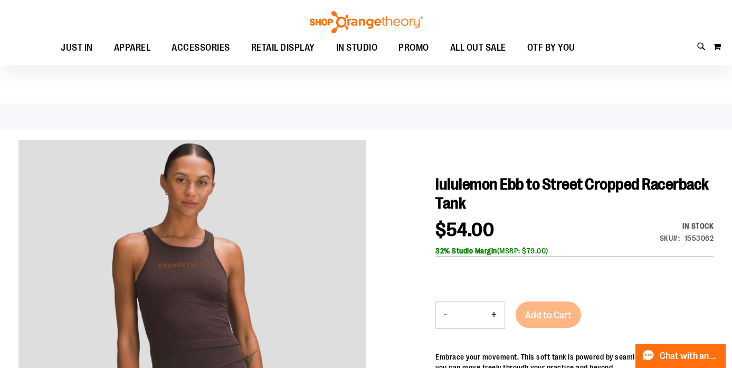
scroll to position [7, 0]
click at [501, 317] on button "+" at bounding box center [493, 315] width 21 height 26
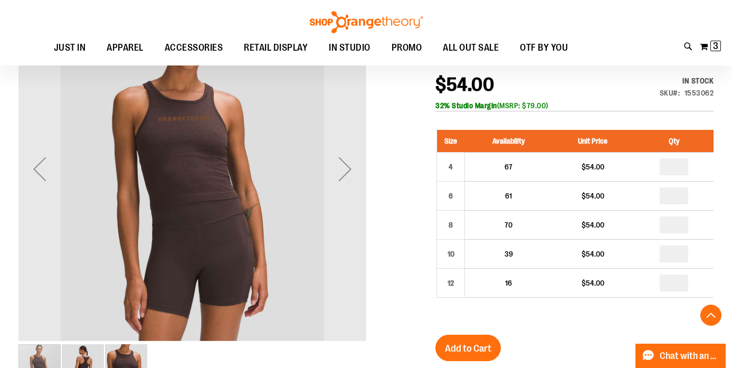
scroll to position [184, 0]
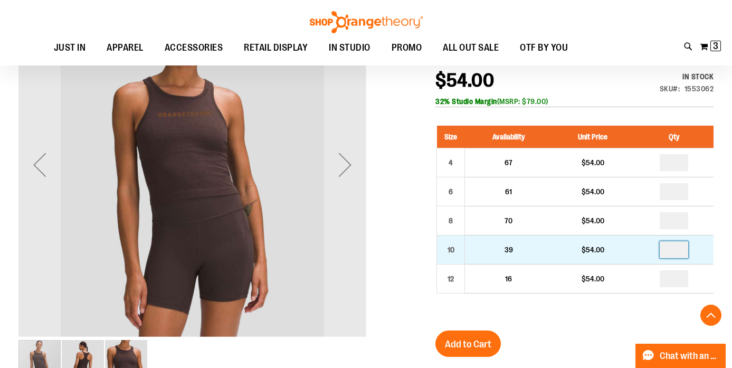
click at [682, 253] on input "number" at bounding box center [673, 249] width 28 height 17
type input "*"
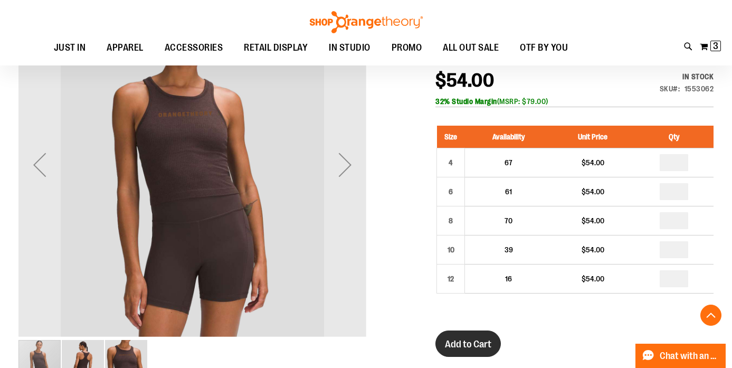
click at [482, 348] on span "Add to Cart" at bounding box center [468, 344] width 46 height 12
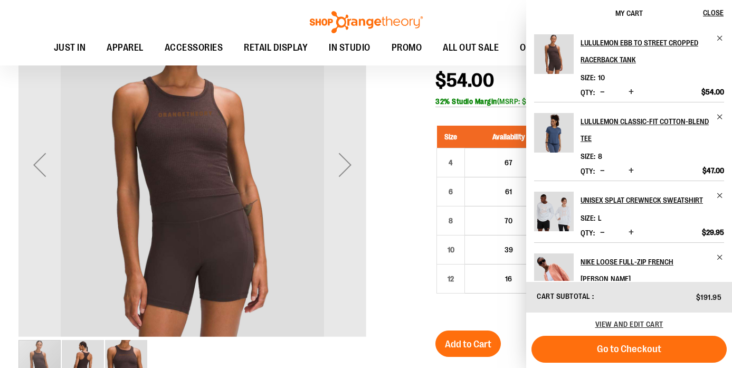
click at [392, 218] on div at bounding box center [365, 289] width 695 height 597
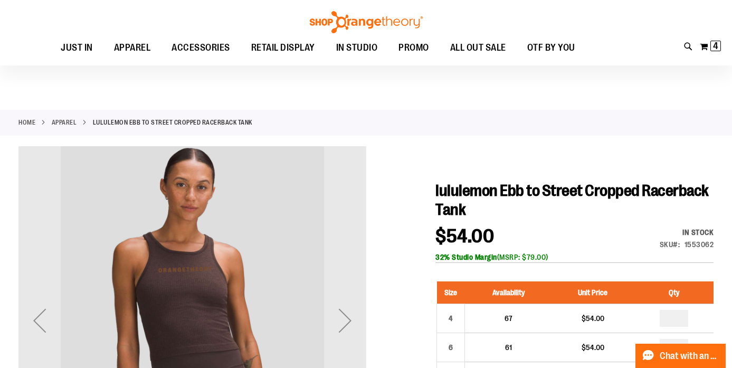
scroll to position [7, 0]
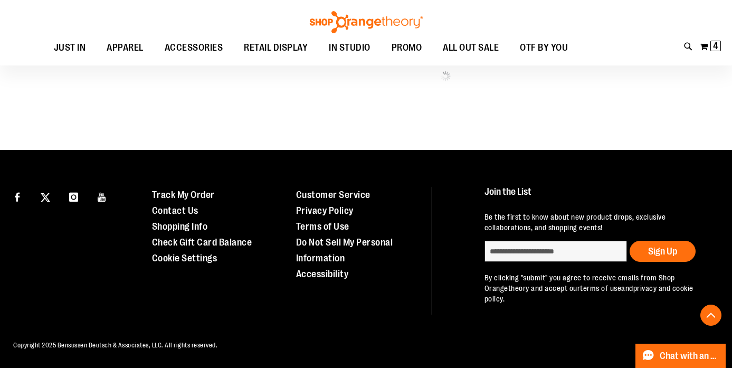
scroll to position [605, 0]
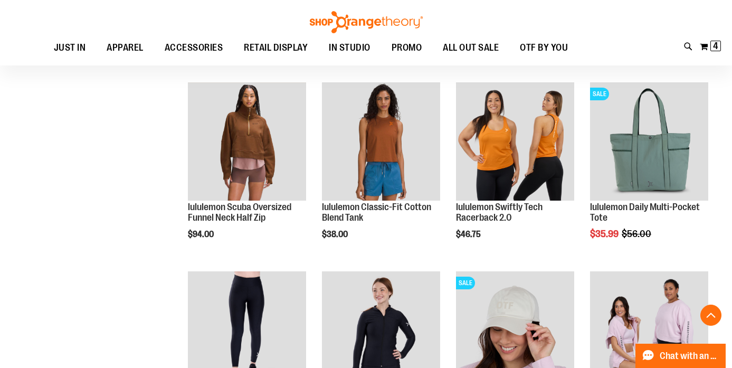
scroll to position [610, 0]
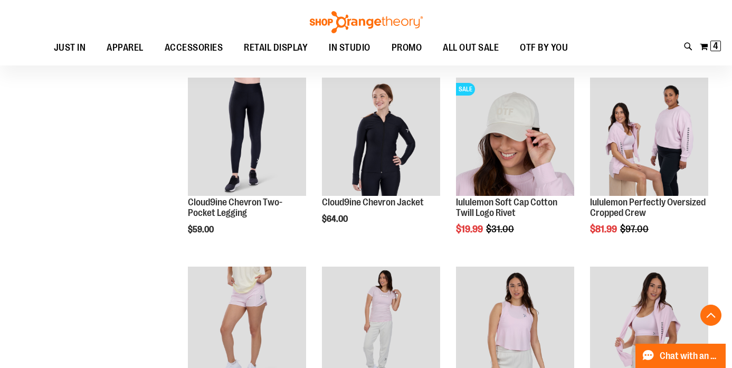
scroll to position [804, 0]
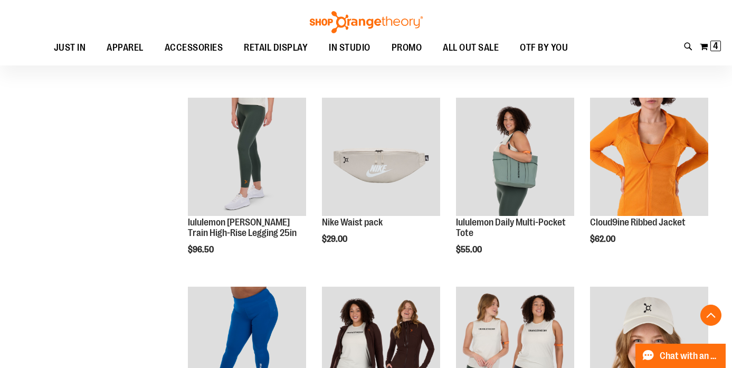
scroll to position [1350, 0]
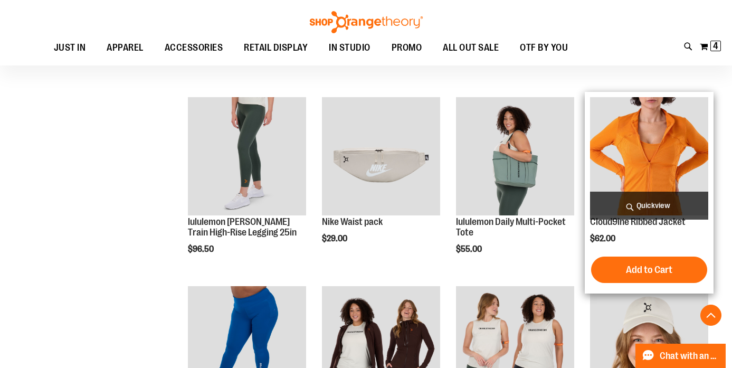
click at [636, 204] on span "Quickview" at bounding box center [649, 206] width 118 height 28
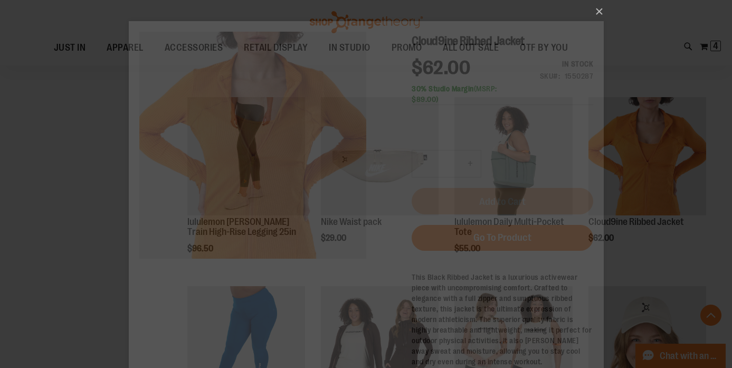
scroll to position [0, 0]
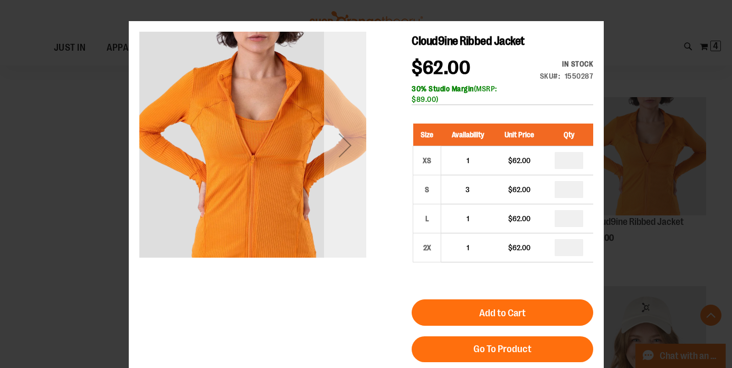
click at [343, 159] on div "Next" at bounding box center [344, 145] width 42 height 42
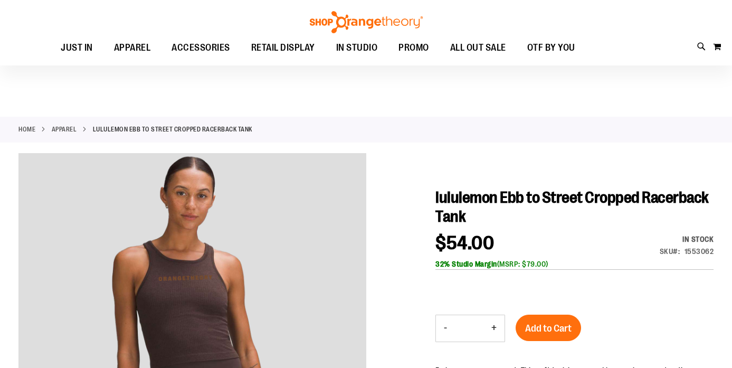
scroll to position [7, 0]
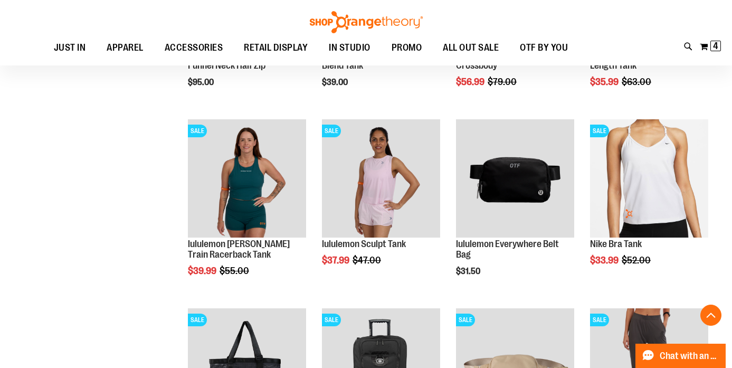
scroll to position [764, 0]
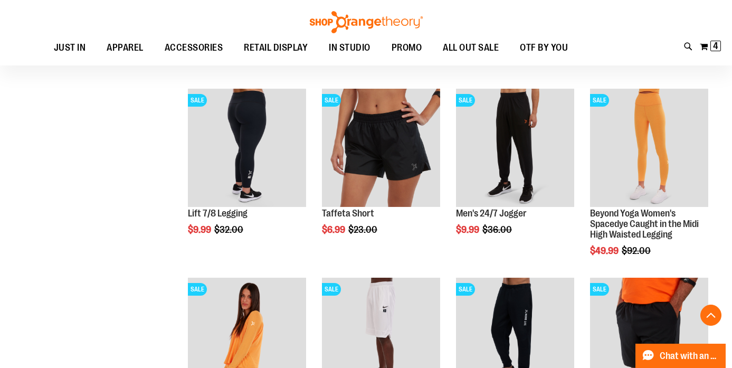
scroll to position [1167, 0]
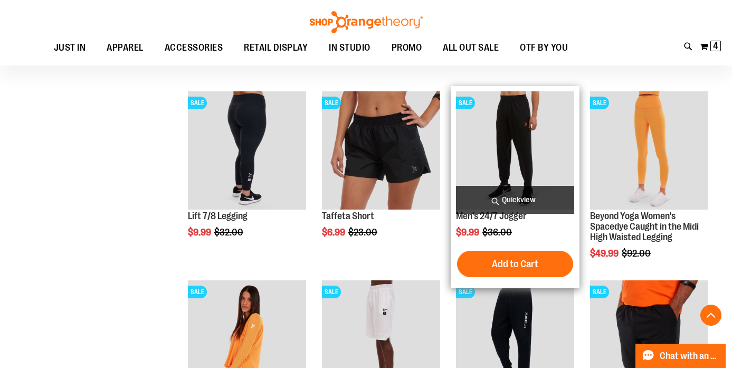
click at [522, 198] on span "Quickview" at bounding box center [515, 200] width 118 height 28
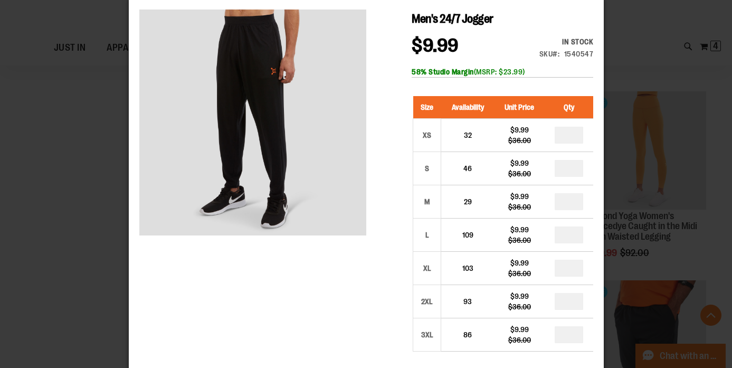
scroll to position [23, 0]
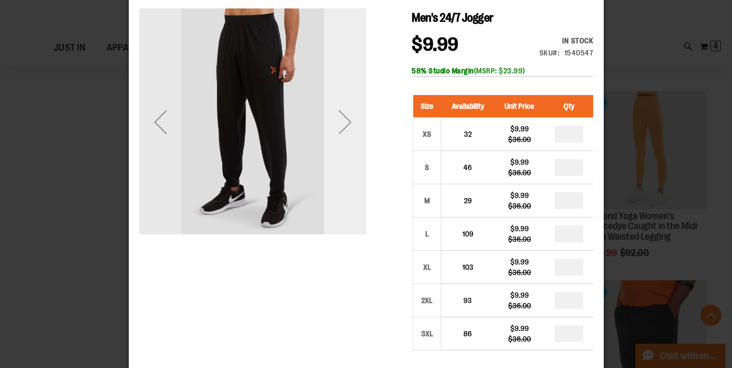
click at [340, 163] on div "Next" at bounding box center [344, 121] width 42 height 227
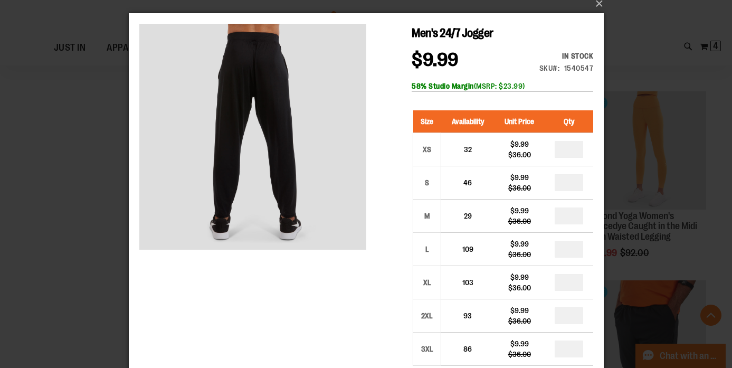
scroll to position [12, 0]
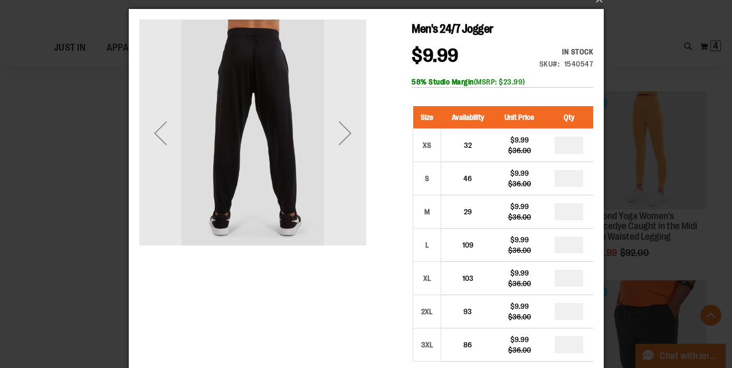
click at [344, 162] on div "Next" at bounding box center [344, 133] width 42 height 227
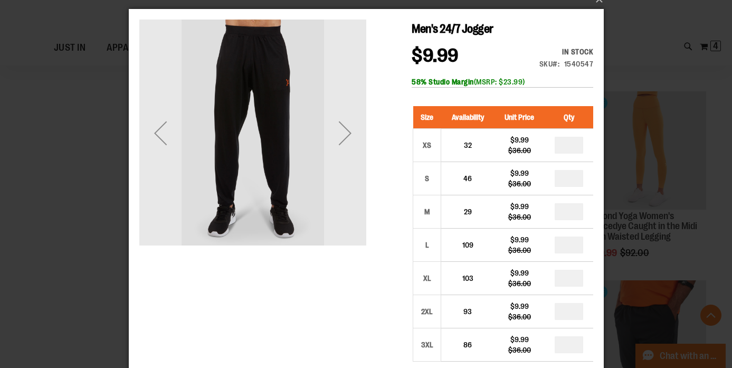
click at [344, 162] on div "Next" at bounding box center [344, 133] width 42 height 227
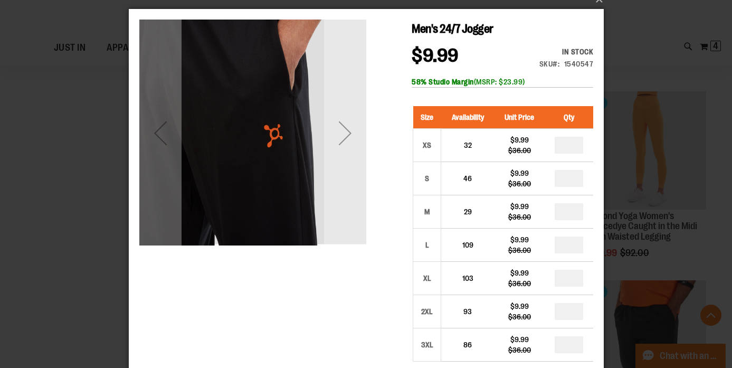
click at [344, 162] on div "Next" at bounding box center [344, 133] width 42 height 227
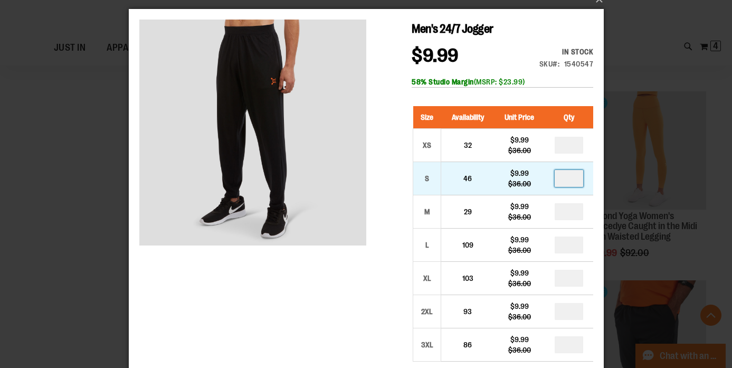
click at [579, 180] on input "number" at bounding box center [568, 178] width 28 height 17
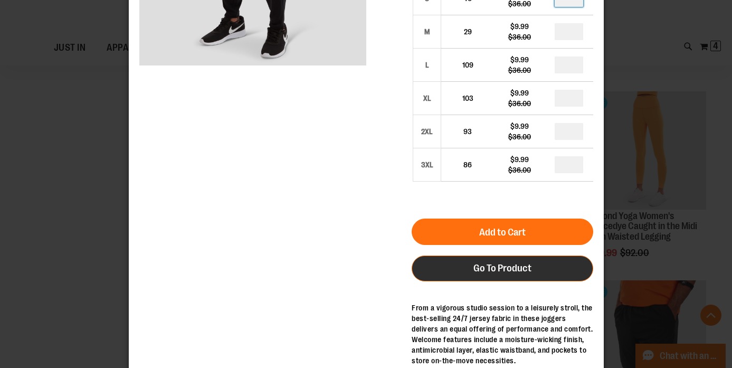
scroll to position [198, 0]
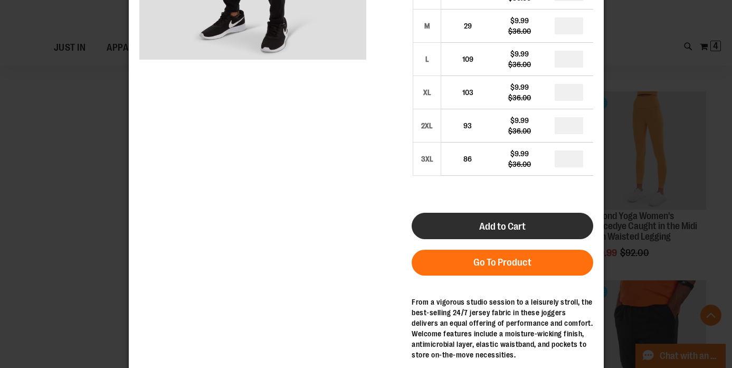
type input "*"
click at [548, 232] on button "Add to Cart" at bounding box center [501, 226] width 181 height 26
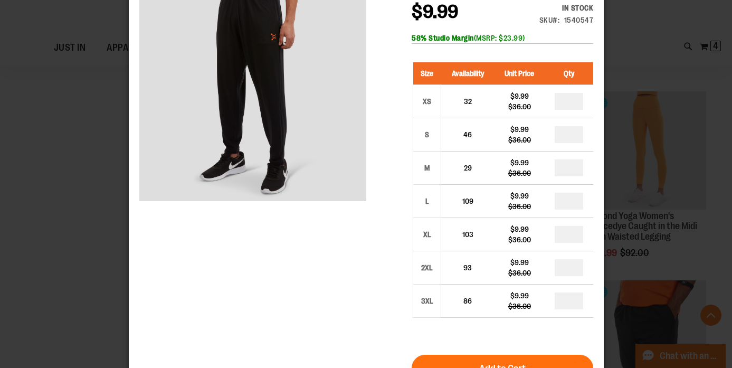
scroll to position [89, 0]
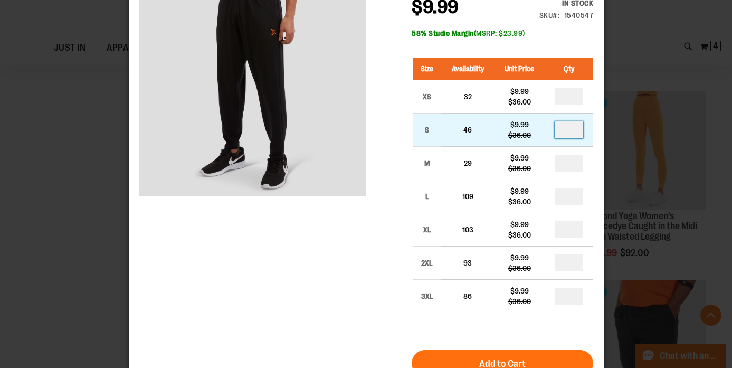
click at [576, 133] on input "number" at bounding box center [568, 129] width 28 height 17
type input "*"
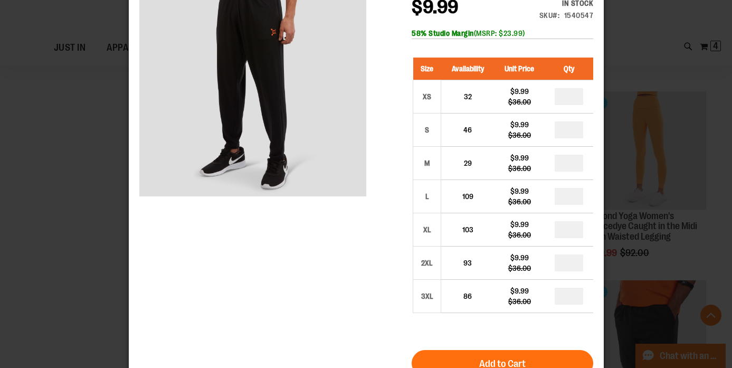
click at [394, 260] on div "Men's 24/7 Jogger $9.99 Regular Price $36.00 In stock Only %1 left SKU 1540547 …" at bounding box center [366, 254] width 454 height 567
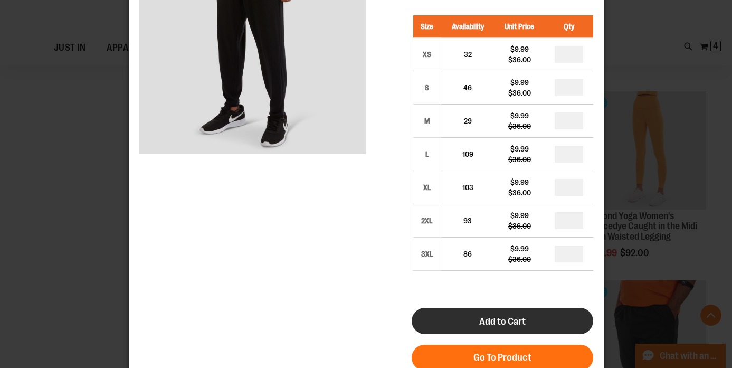
scroll to position [146, 0]
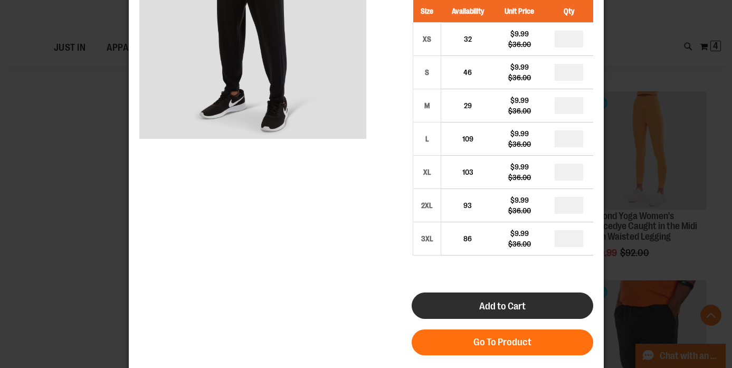
click at [480, 313] on button "Add to Cart" at bounding box center [501, 305] width 181 height 26
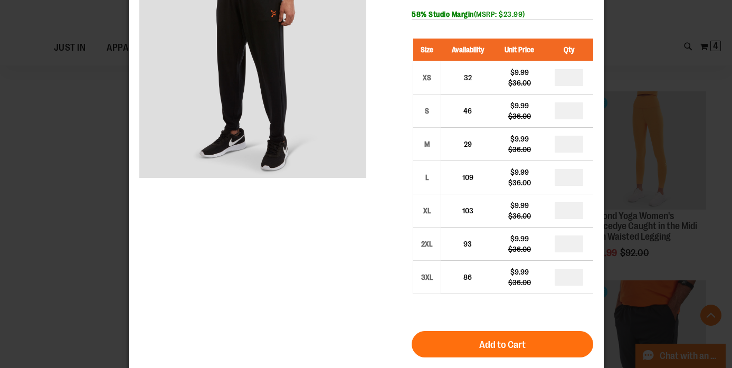
scroll to position [0, 0]
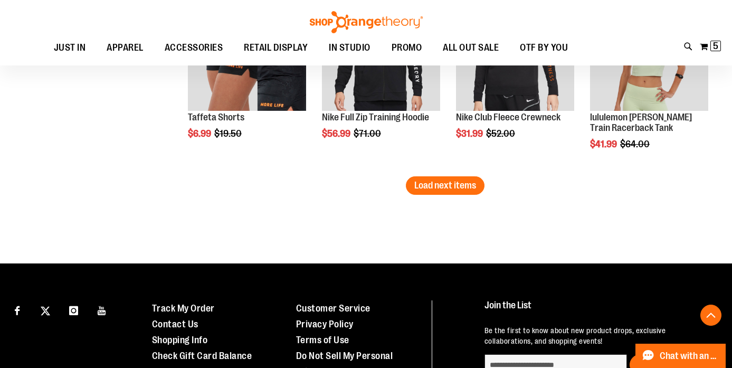
scroll to position [1634, 0]
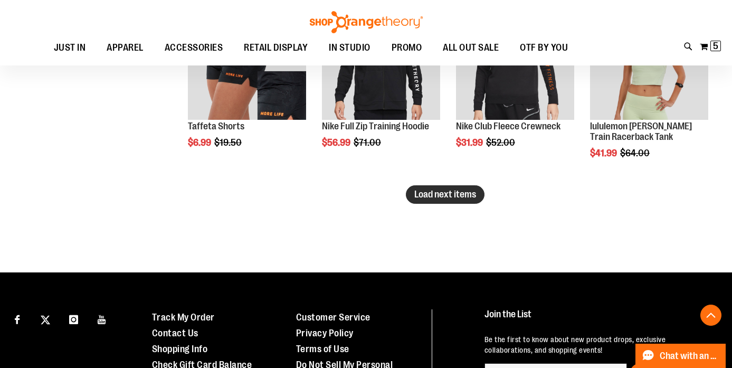
click at [446, 198] on span "Load next items" at bounding box center [445, 194] width 62 height 11
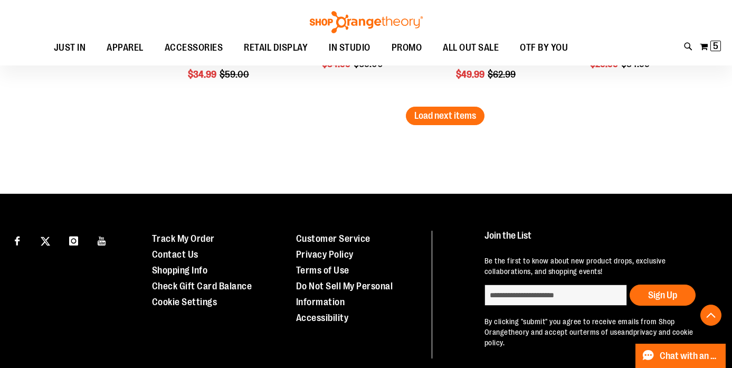
scroll to position [2280, 0]
